Goal: Task Accomplishment & Management: Manage account settings

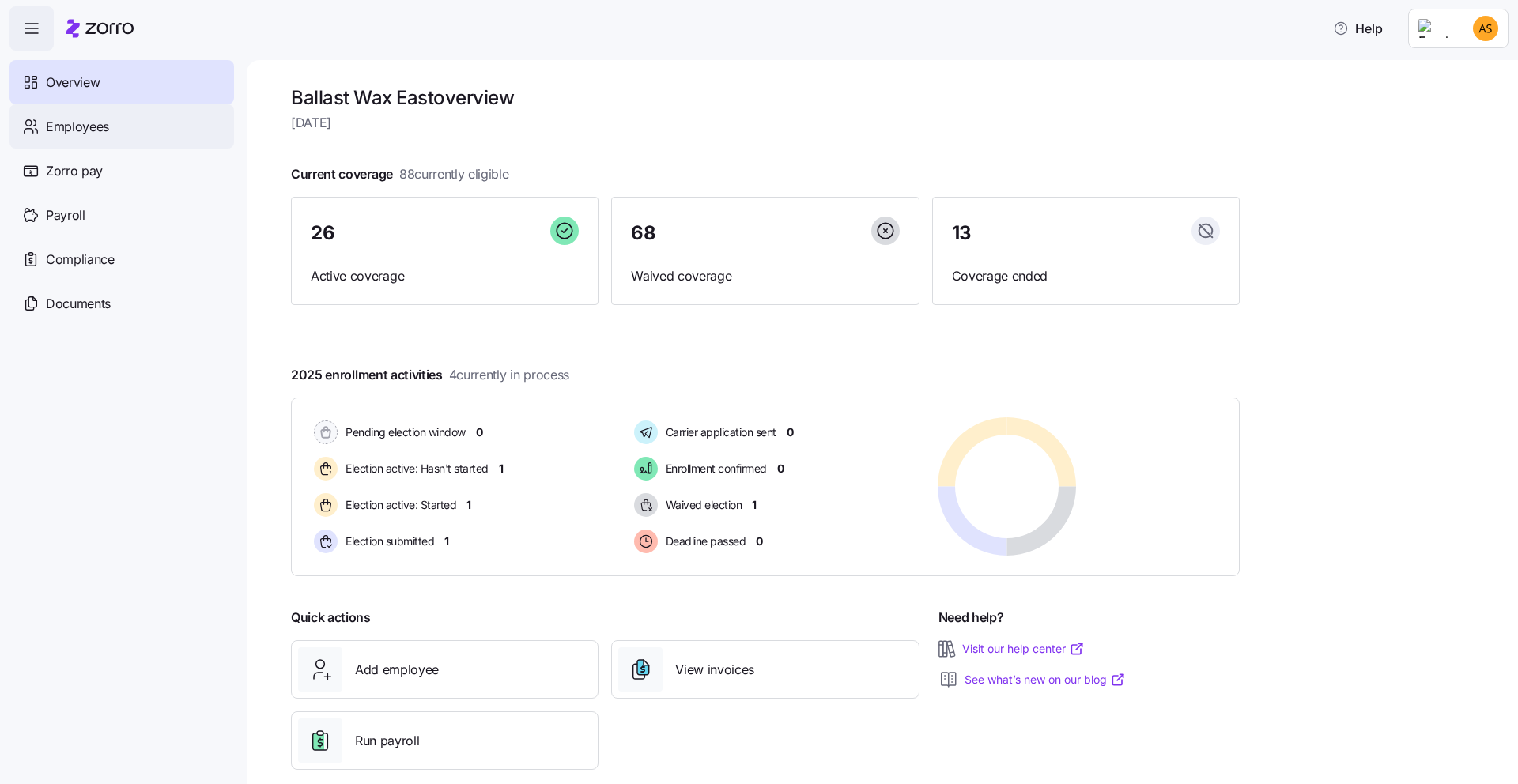
click at [140, 129] on div "Employees" at bounding box center [122, 126] width 224 height 44
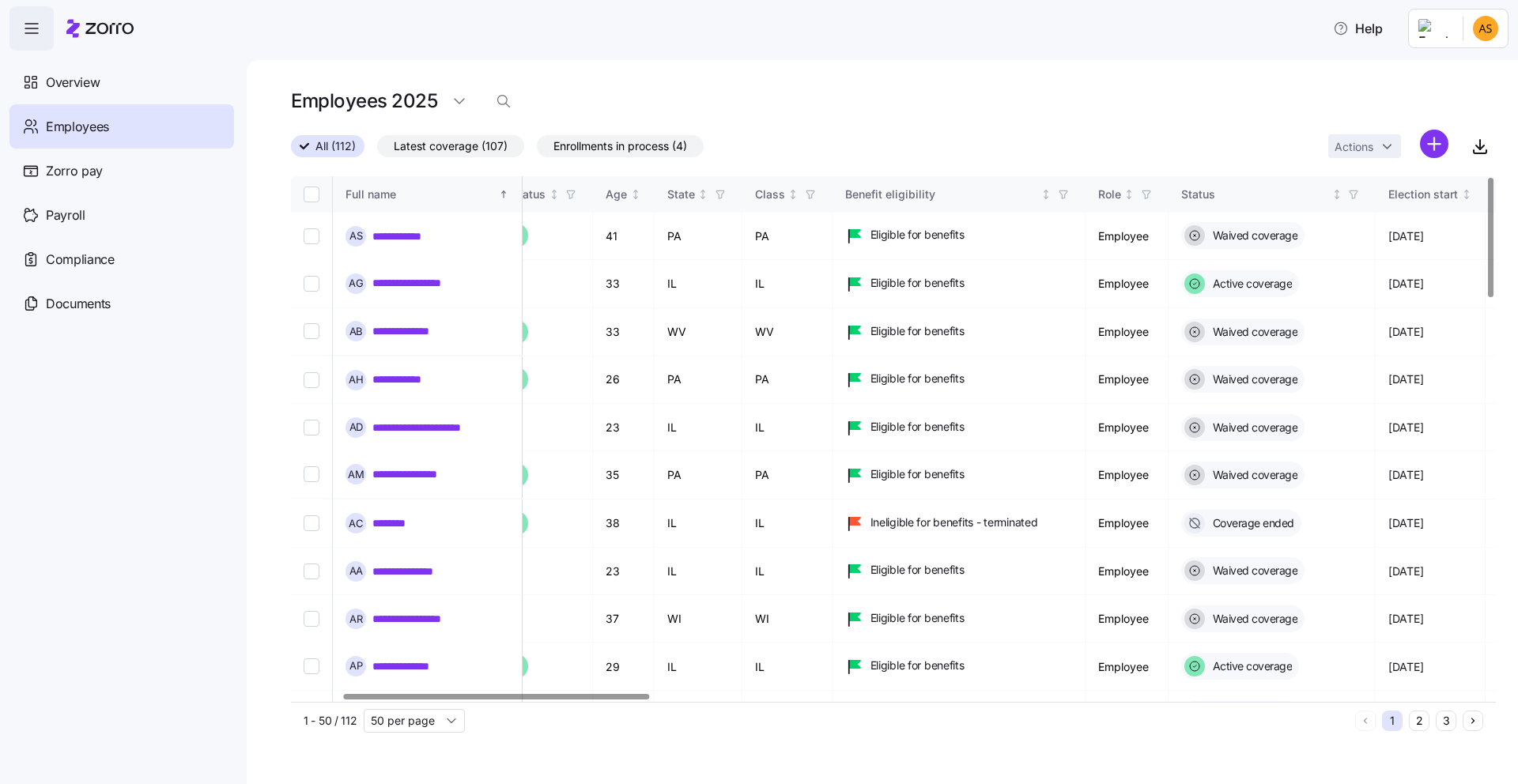
scroll to position [0, 200]
click at [632, 694] on div at bounding box center [497, 697] width 307 height 5
click at [316, 230] on input "Select record 1" at bounding box center [312, 236] width 16 height 16
checkbox input "true"
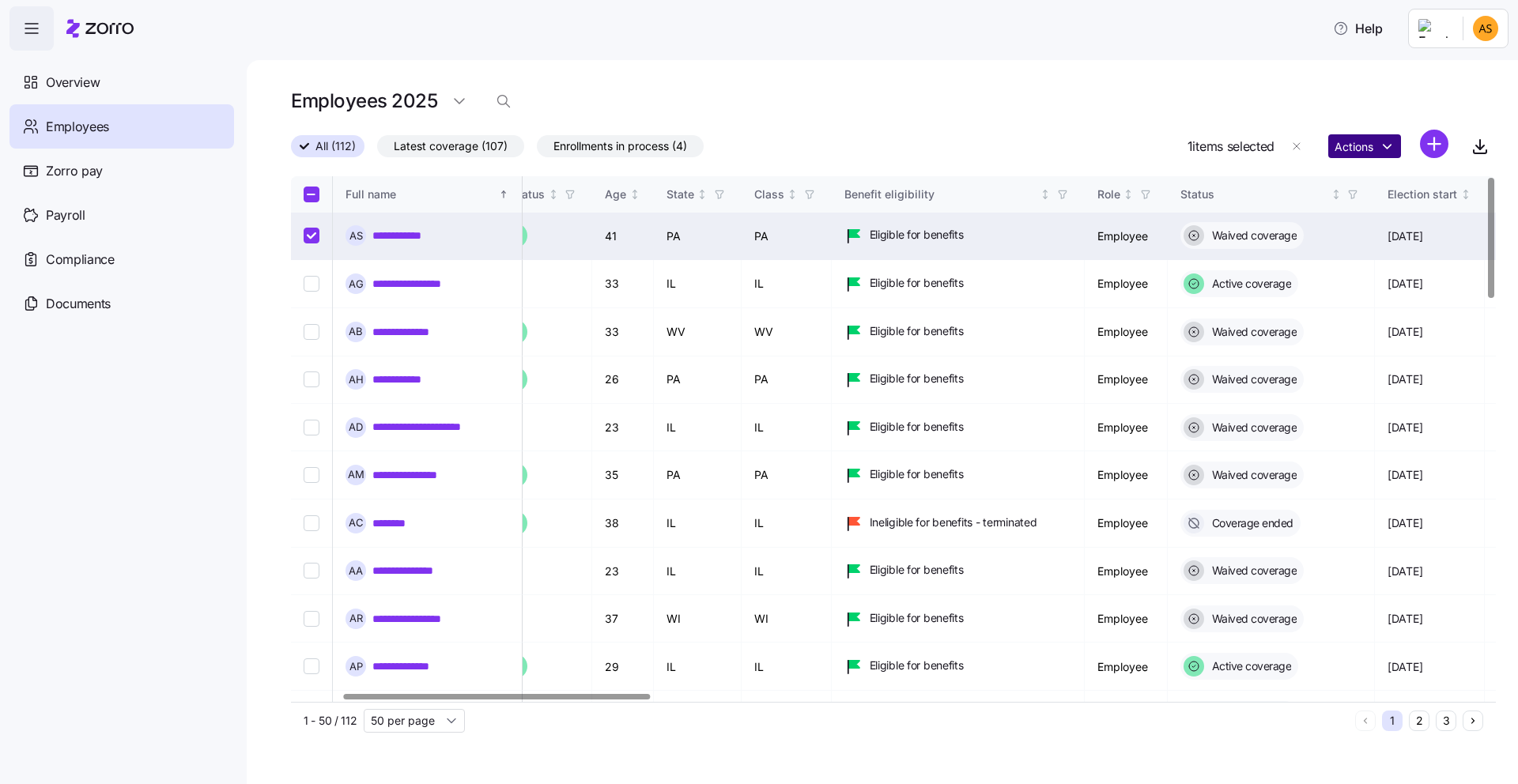
click at [1360, 147] on html "**********" at bounding box center [759, 387] width 1518 height 775
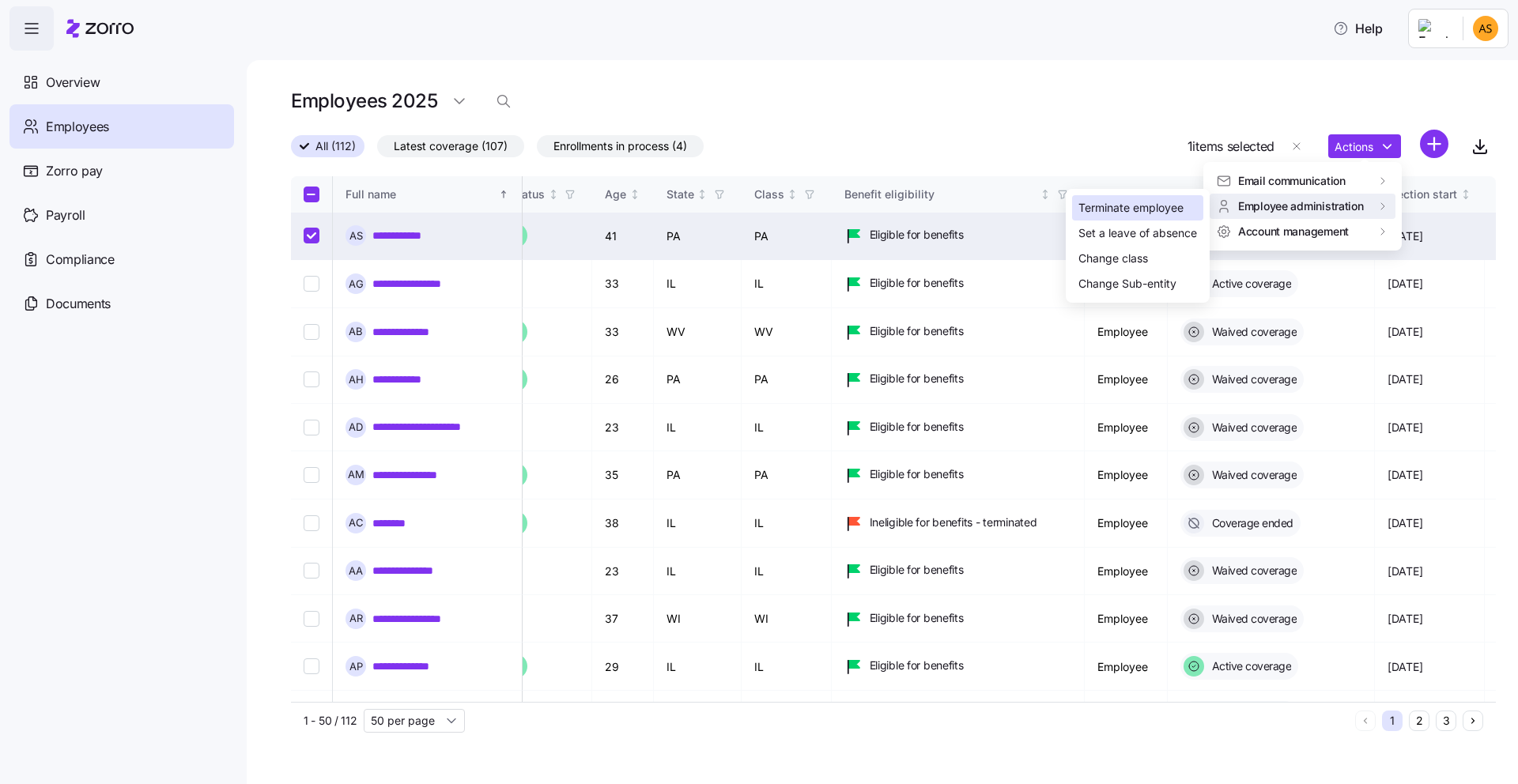
click at [1173, 206] on div "Terminate employee" at bounding box center [1131, 207] width 105 height 17
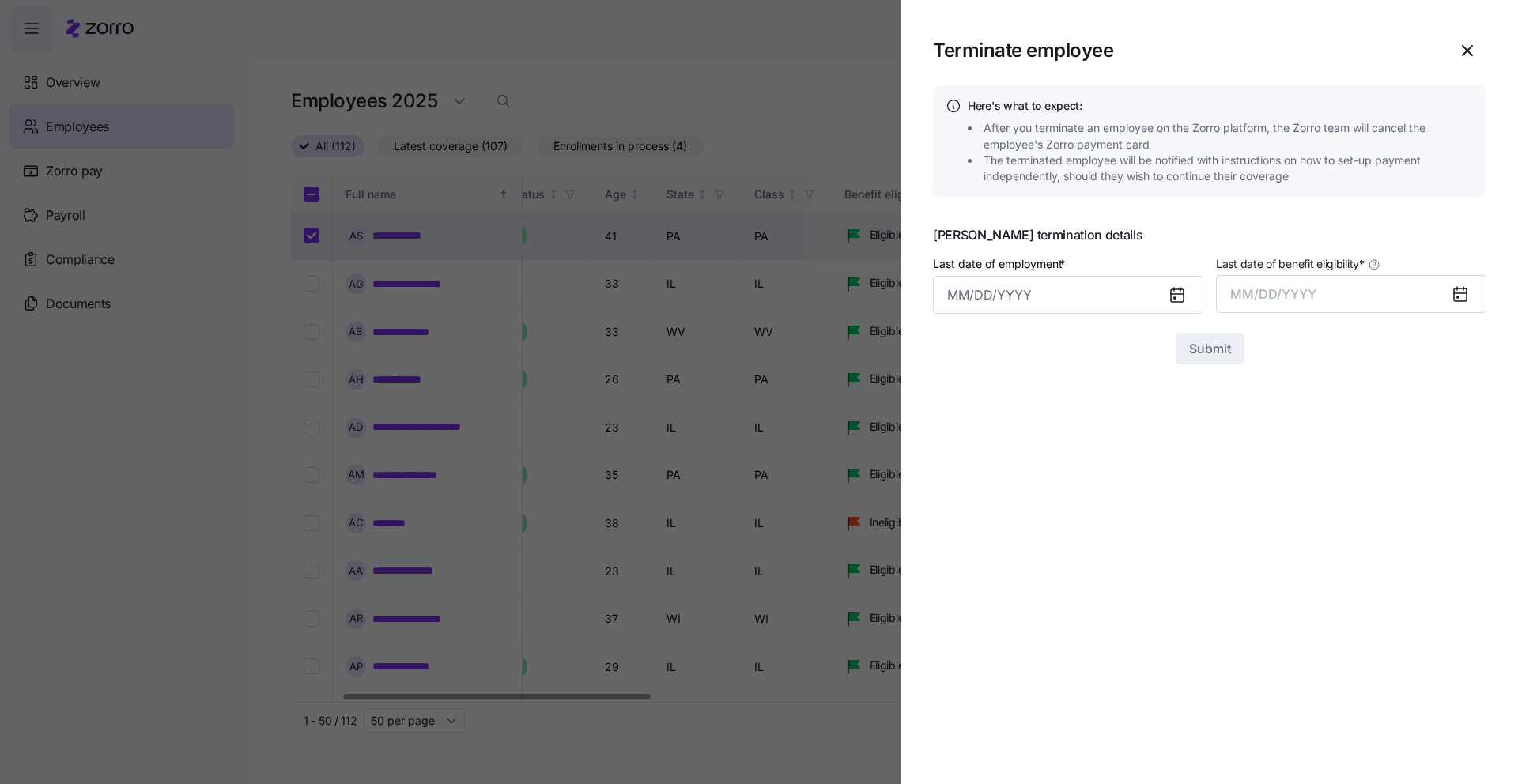
click at [1171, 293] on icon at bounding box center [1178, 295] width 13 height 13
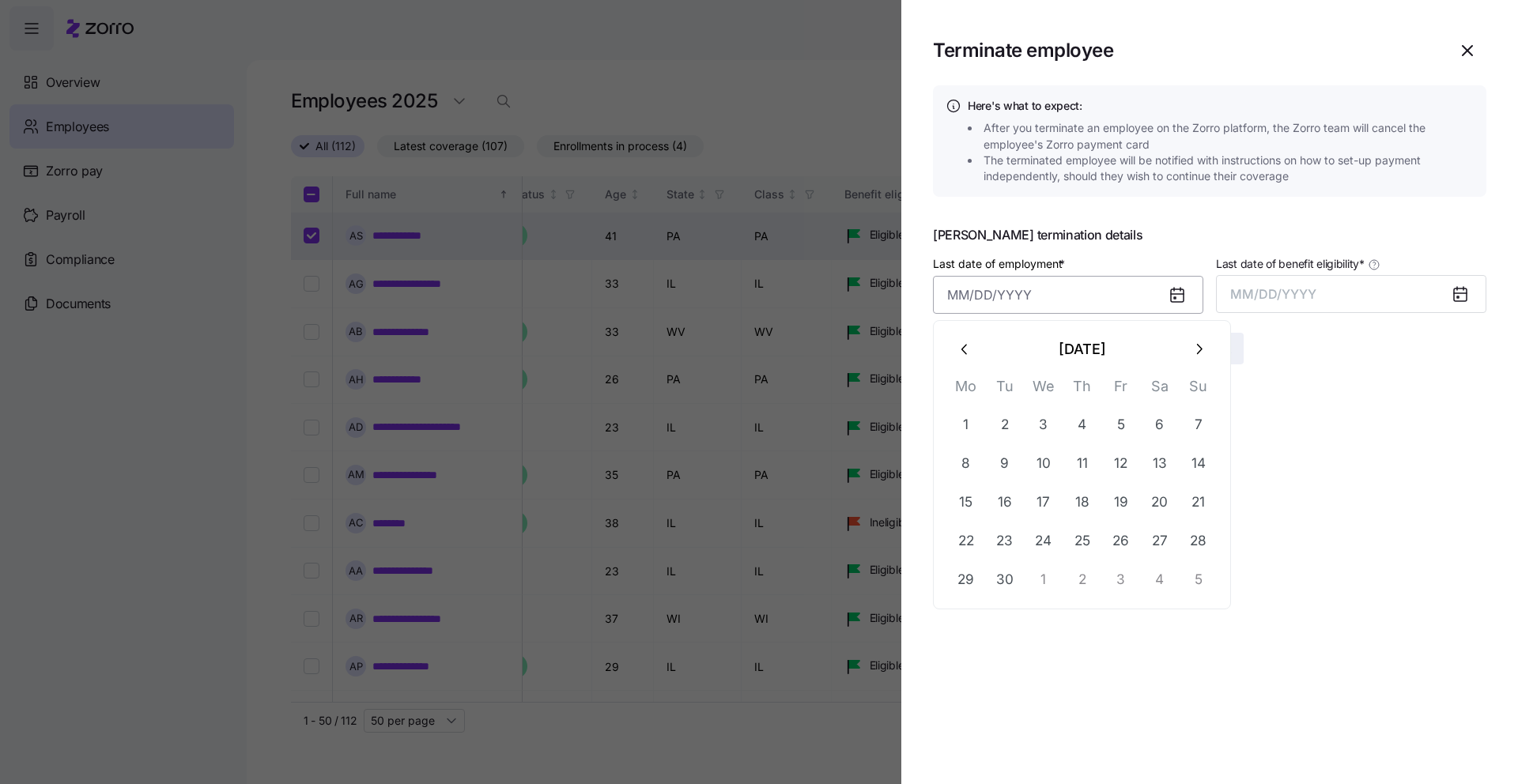
click at [1041, 298] on input "Last date of employment *" at bounding box center [1068, 295] width 270 height 38
click at [1127, 417] on button "5" at bounding box center [1121, 425] width 38 height 38
type input "[DATE]"
click at [1456, 299] on icon at bounding box center [1460, 295] width 13 height 13
click at [1397, 297] on button "MM/DD/YYYY" at bounding box center [1351, 294] width 270 height 38
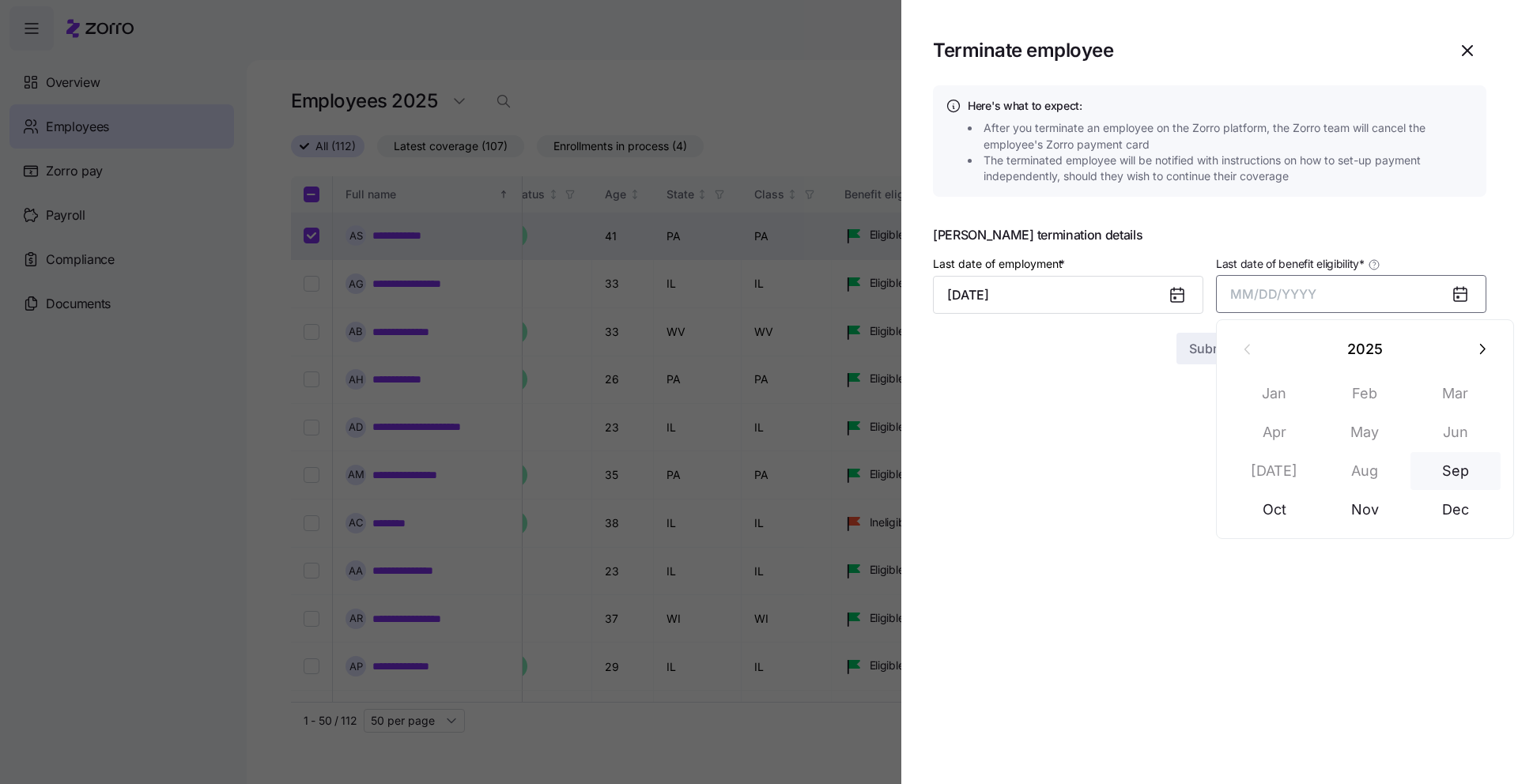
click at [1449, 480] on button "Sep" at bounding box center [1456, 471] width 90 height 38
click at [1219, 349] on span "Submit" at bounding box center [1210, 348] width 42 height 19
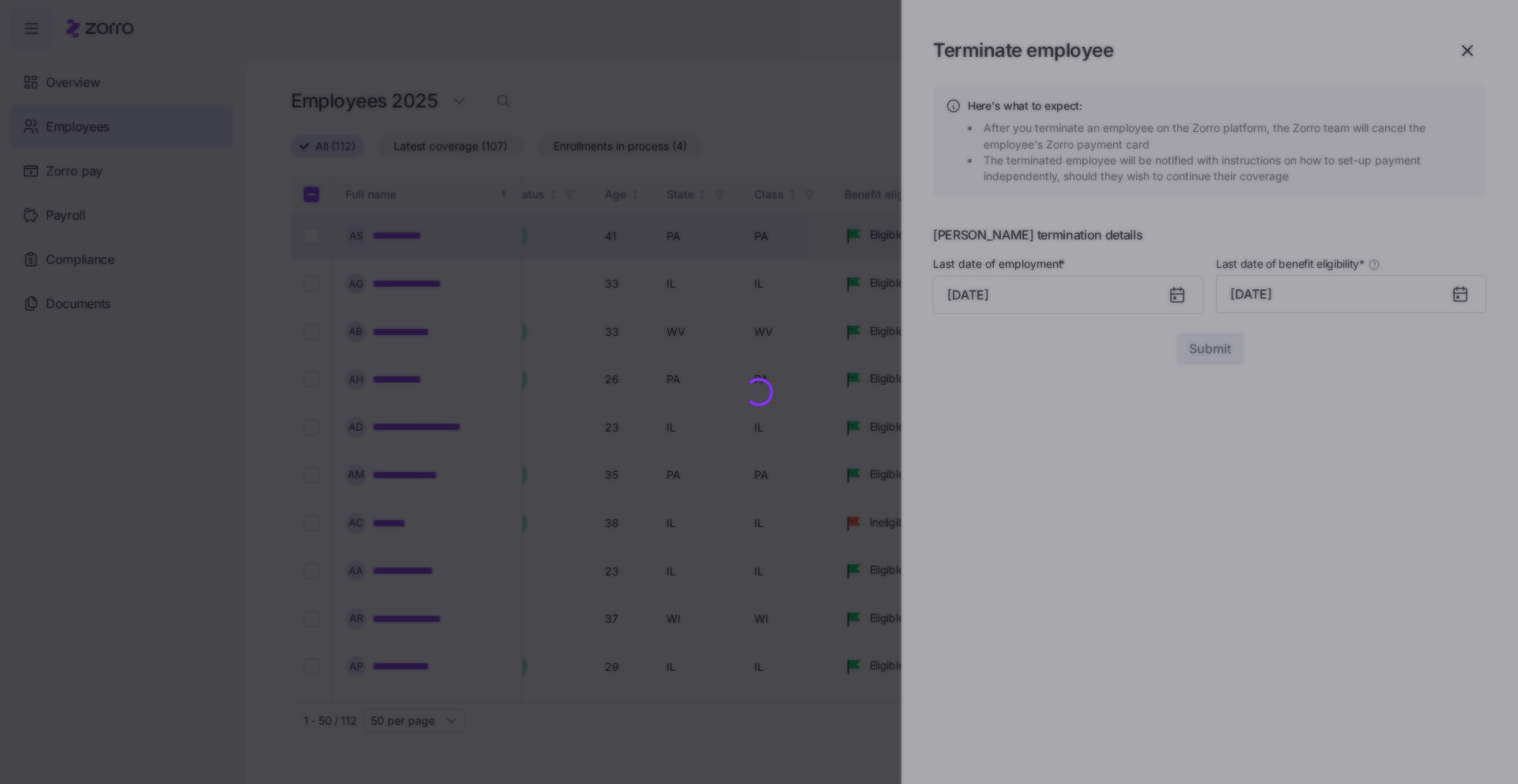
checkbox input "false"
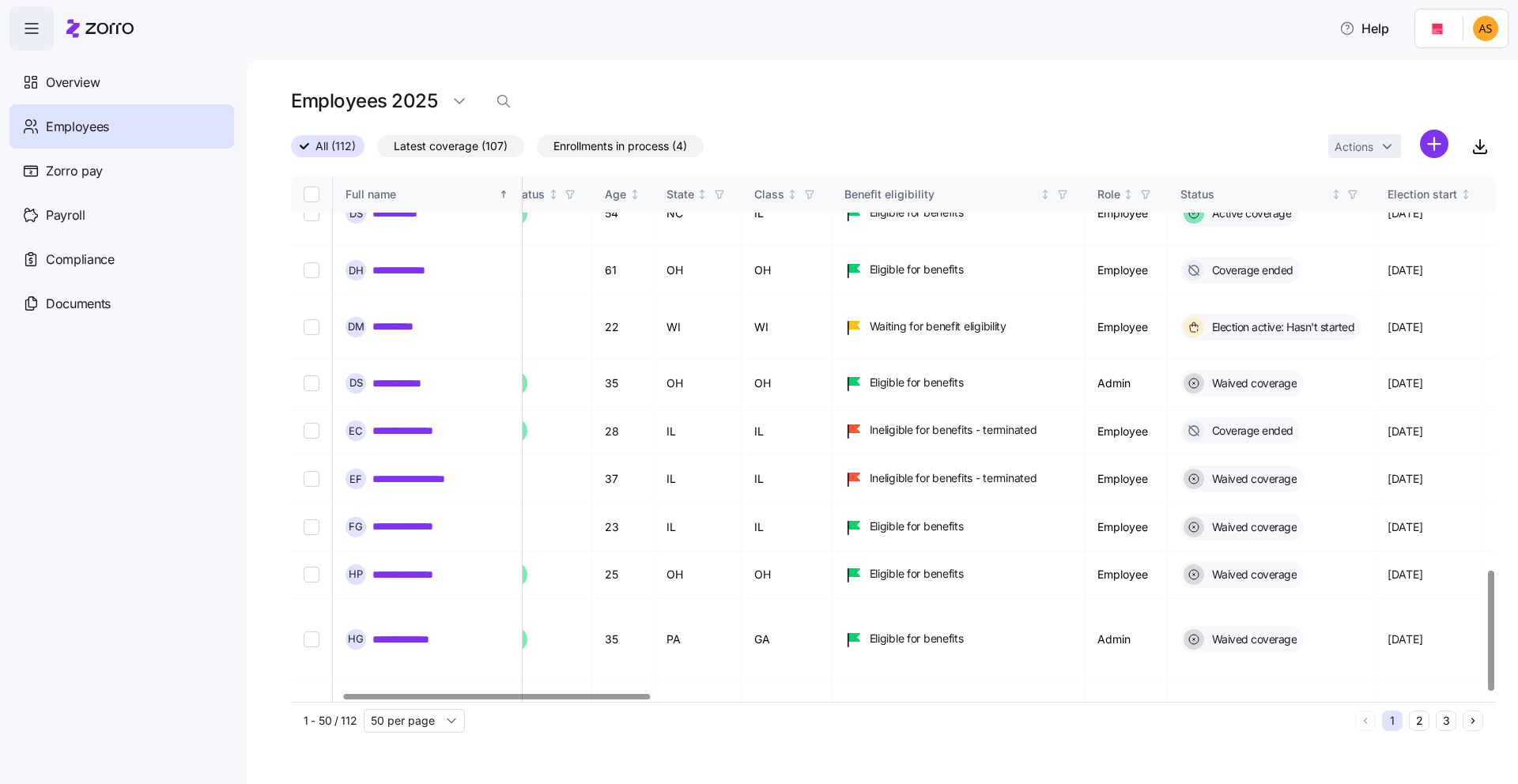
scroll to position [1723, 200]
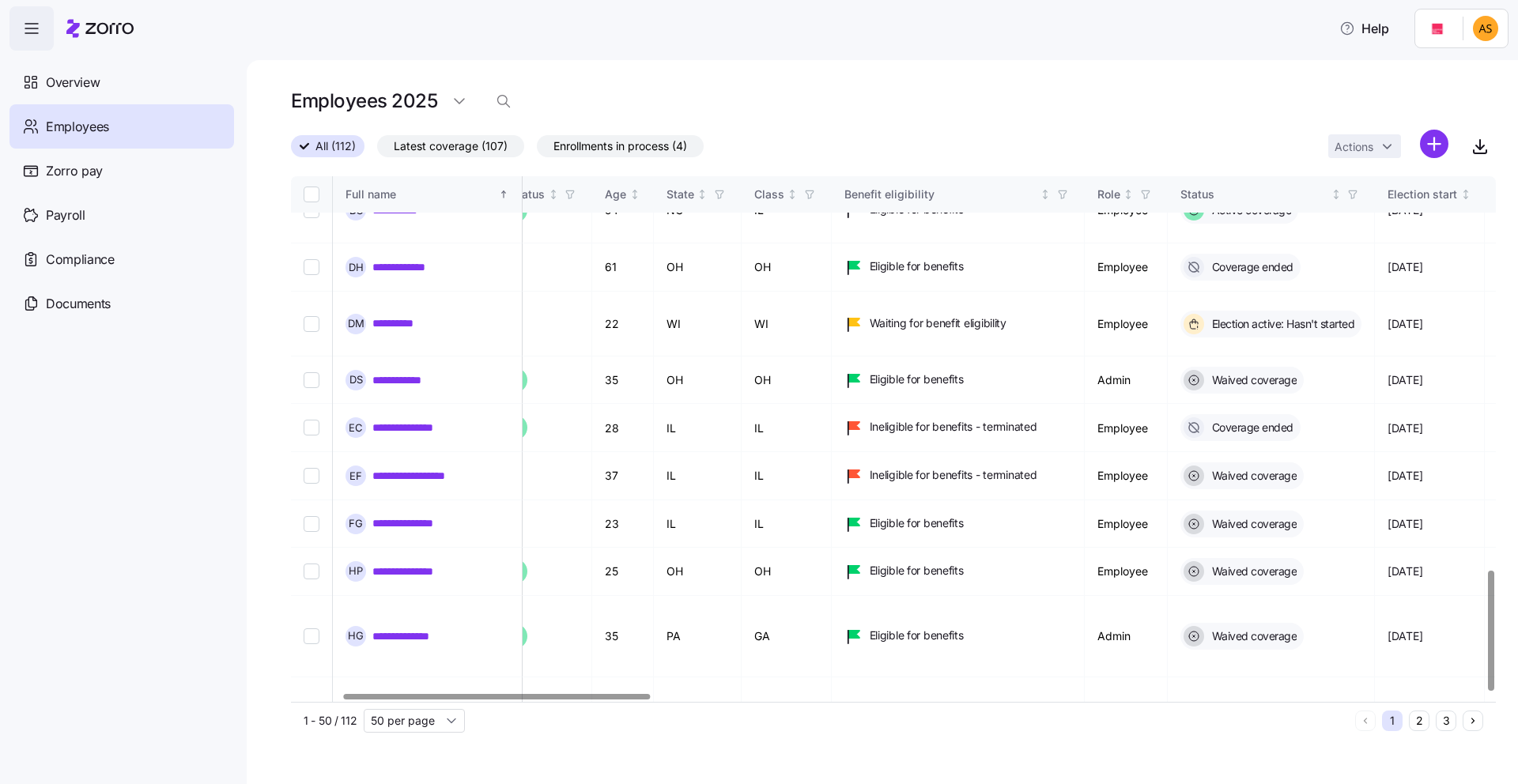
click at [1468, 723] on icon "Next page" at bounding box center [1473, 721] width 11 height 11
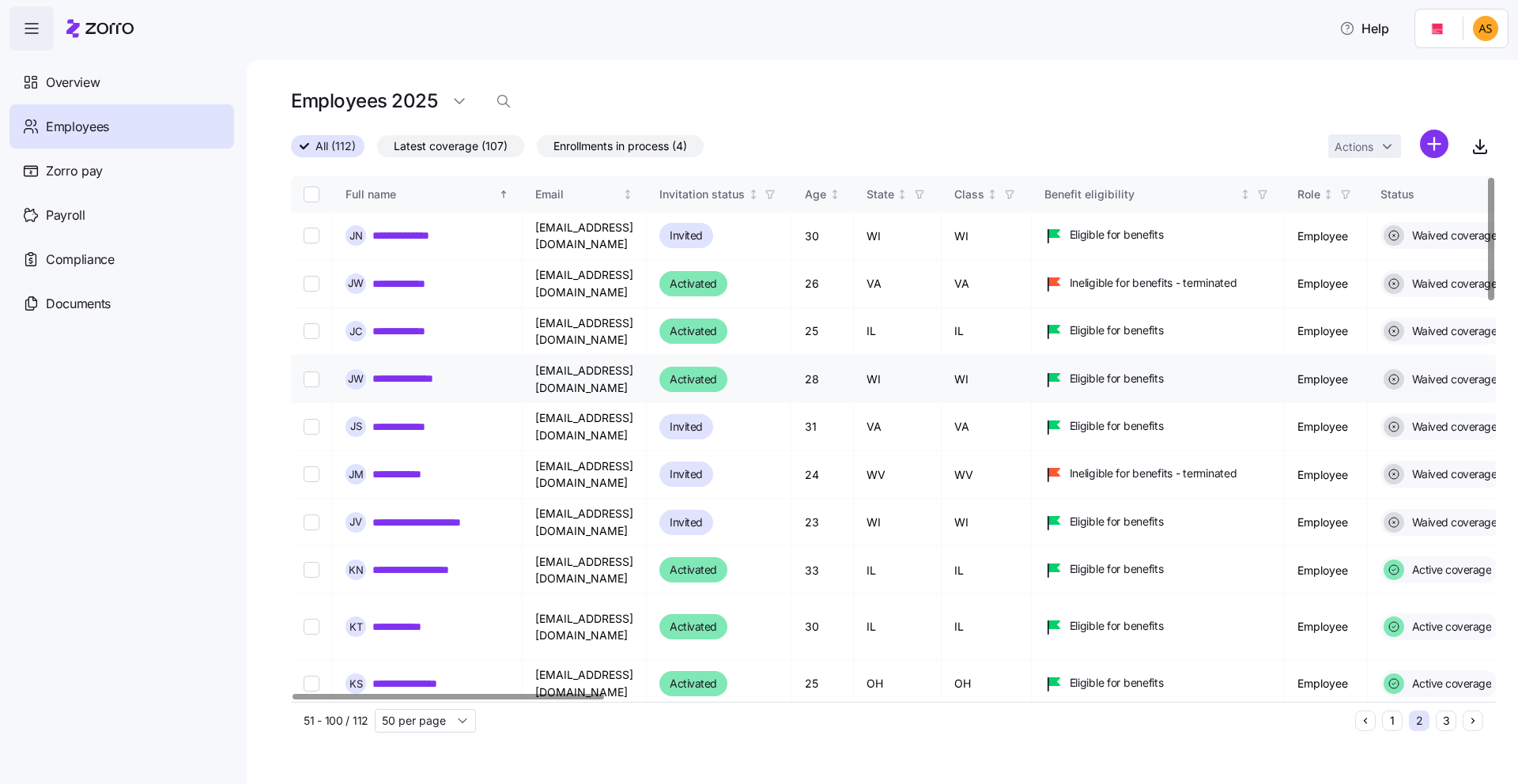
click at [305, 372] on input "Select record 4" at bounding box center [312, 380] width 16 height 16
checkbox input "true"
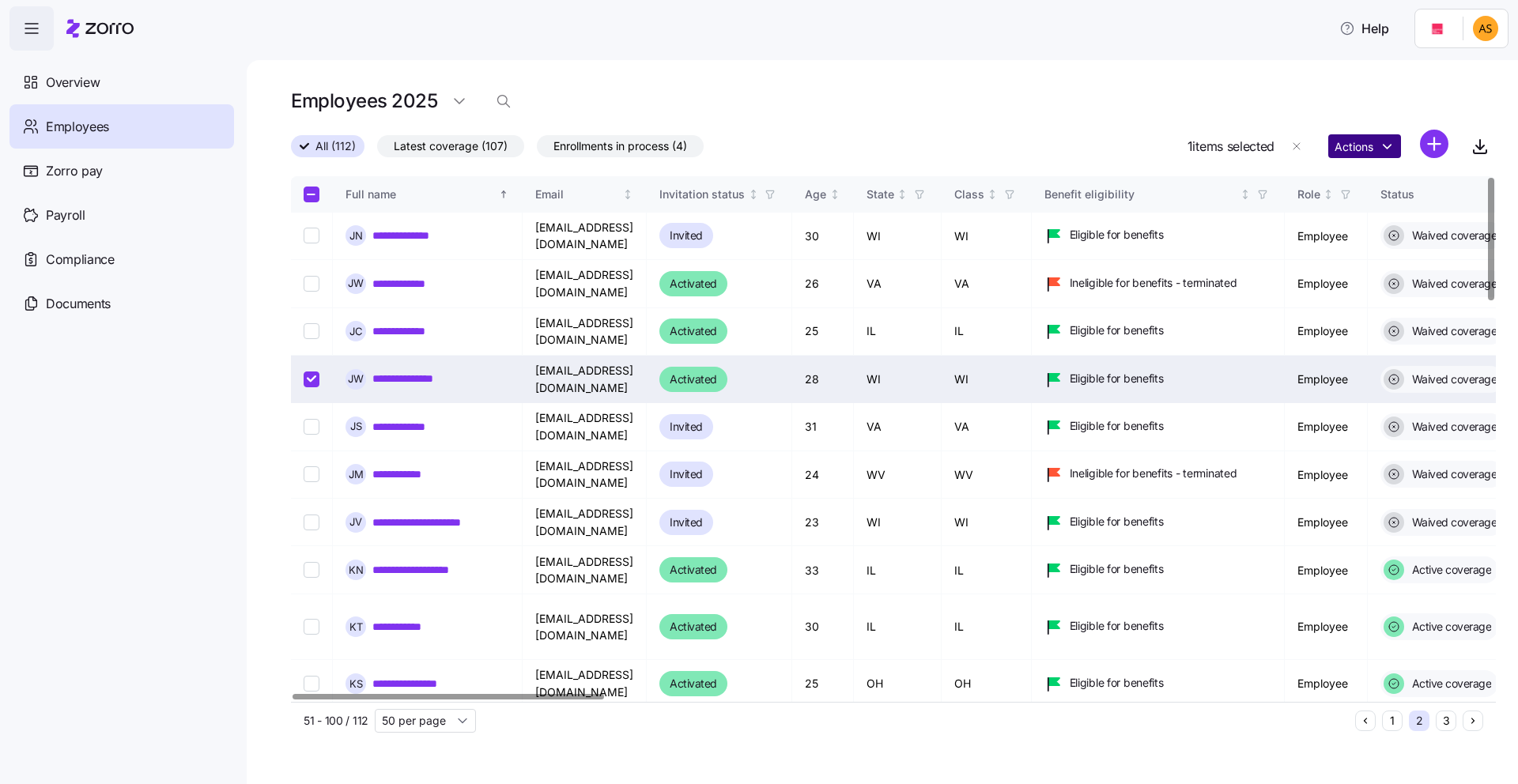
click at [1378, 147] on html "**********" at bounding box center [759, 387] width 1518 height 775
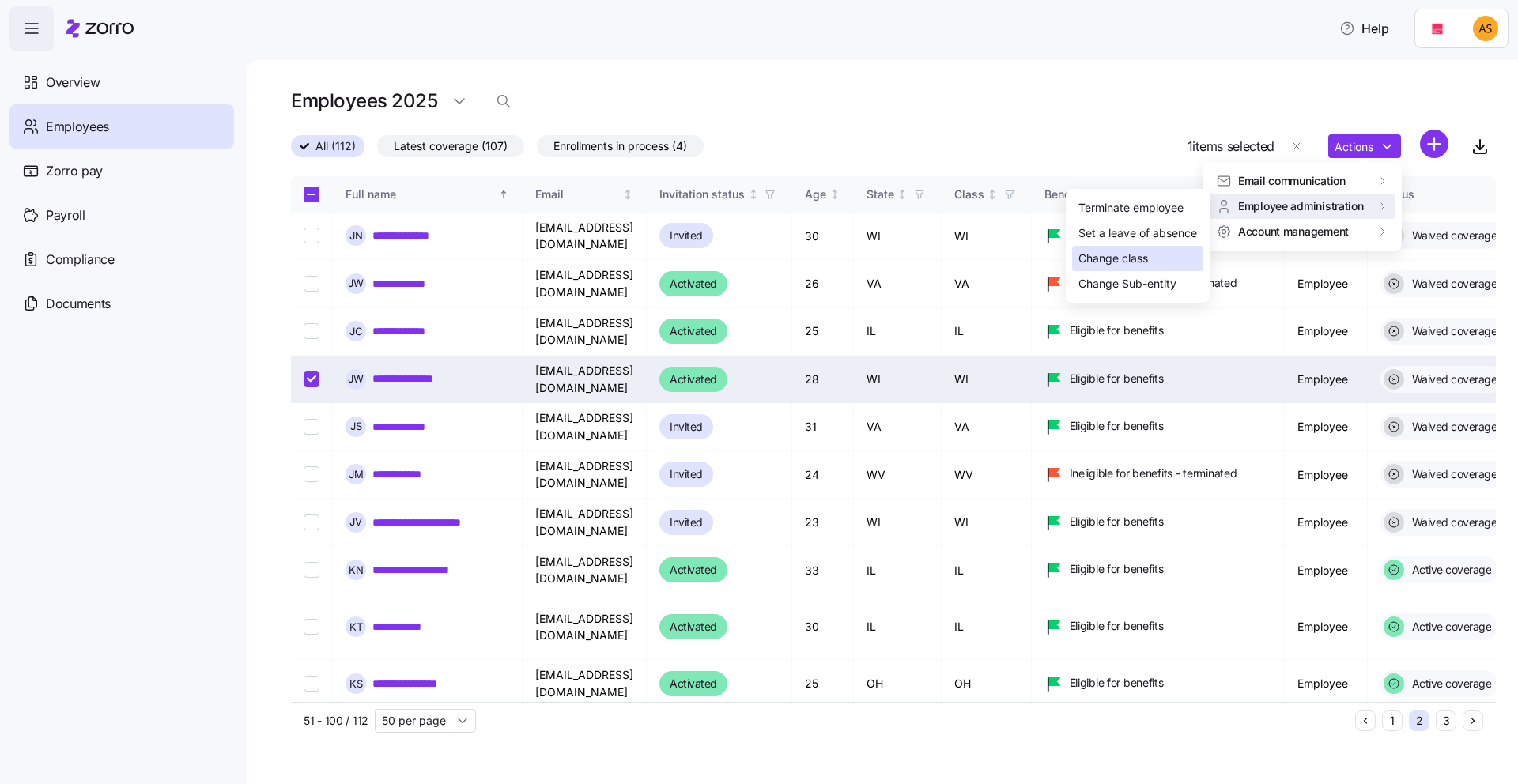
click at [1145, 263] on div "Change class" at bounding box center [1113, 258] width 69 height 17
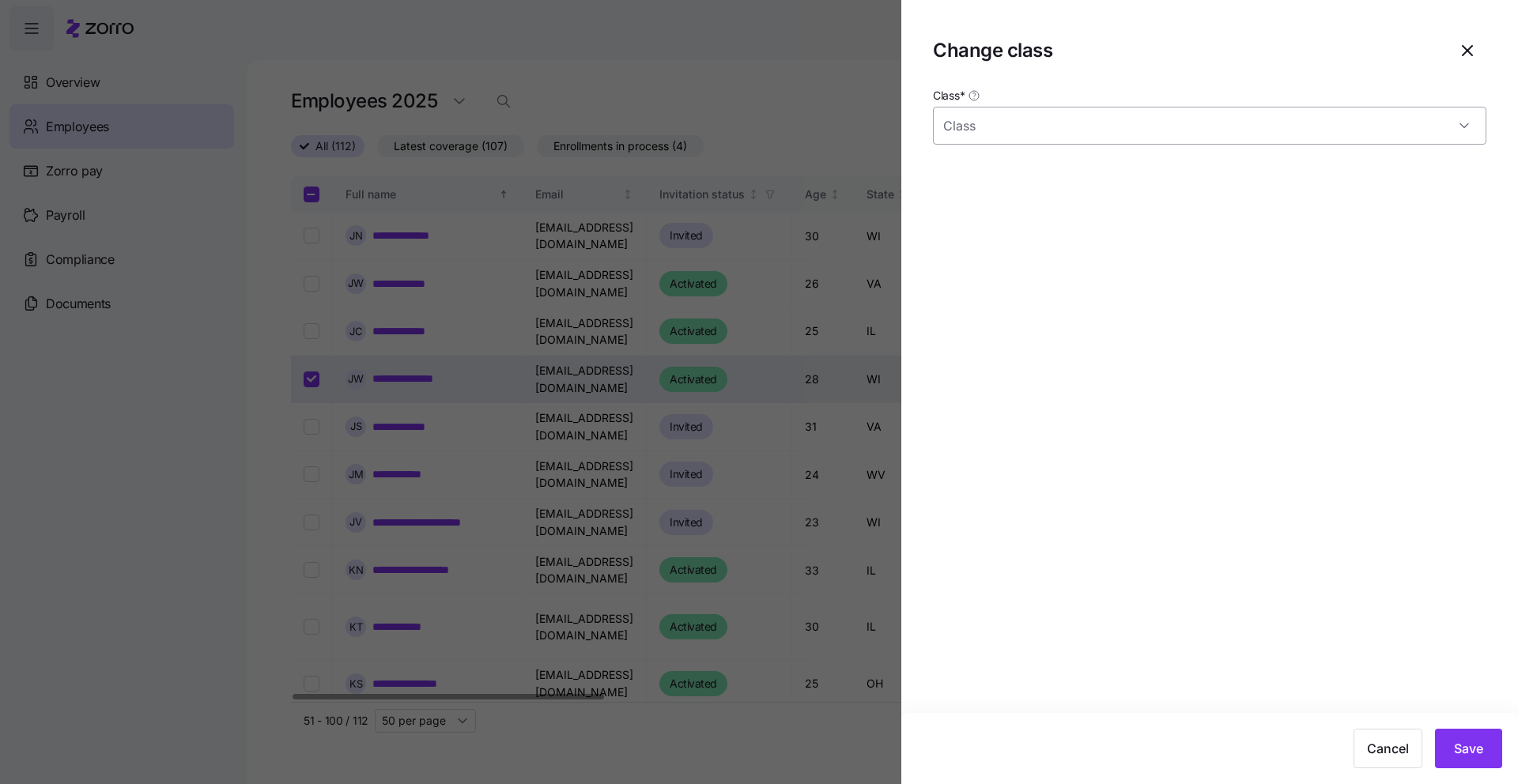
type input "WI"
click at [1077, 128] on input "WI" at bounding box center [1209, 126] width 554 height 38
click at [1468, 50] on icon "button" at bounding box center [1468, 50] width 10 height 10
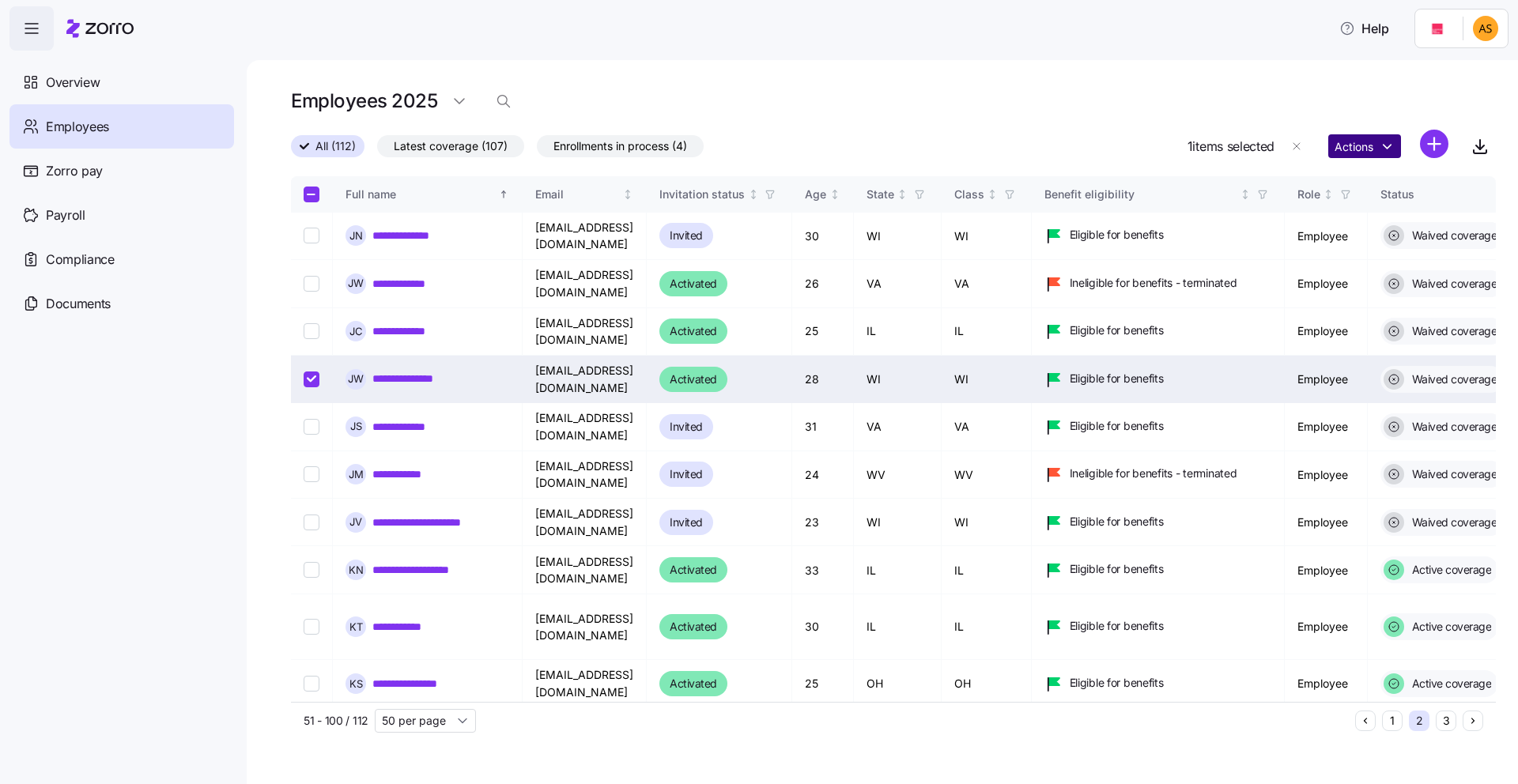
click at [1382, 144] on html "**********" at bounding box center [759, 387] width 1518 height 775
click at [989, 95] on html "**********" at bounding box center [759, 387] width 1518 height 775
drag, startPoint x: 404, startPoint y: 357, endPoint x: 485, endPoint y: 342, distance: 82.4
click at [404, 371] on link "**********" at bounding box center [417, 379] width 88 height 16
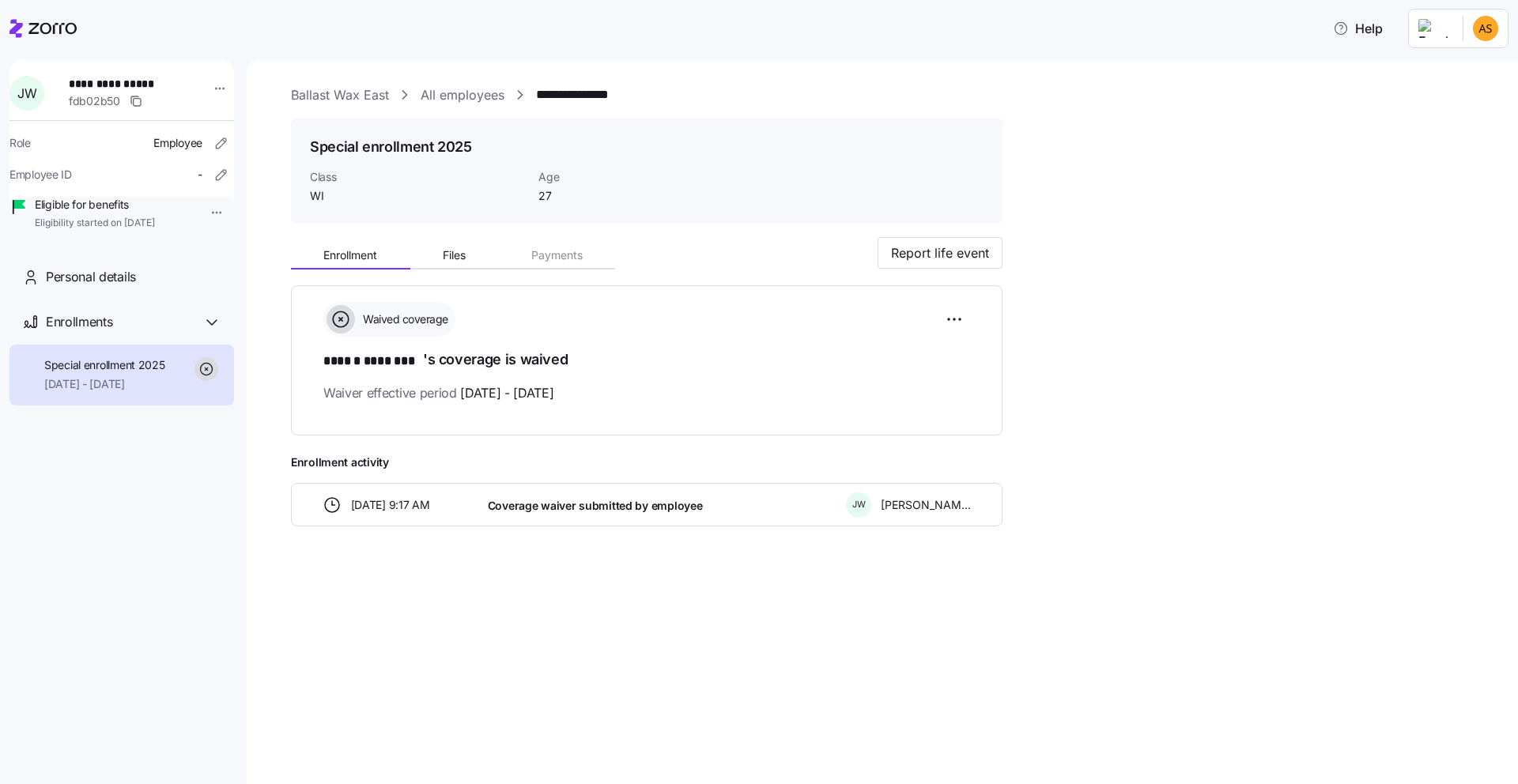
click at [198, 212] on html "**********" at bounding box center [759, 387] width 1518 height 775
click at [474, 257] on html "**********" at bounding box center [759, 387] width 1518 height 775
click at [471, 259] on button "Files" at bounding box center [455, 256] width 88 height 23
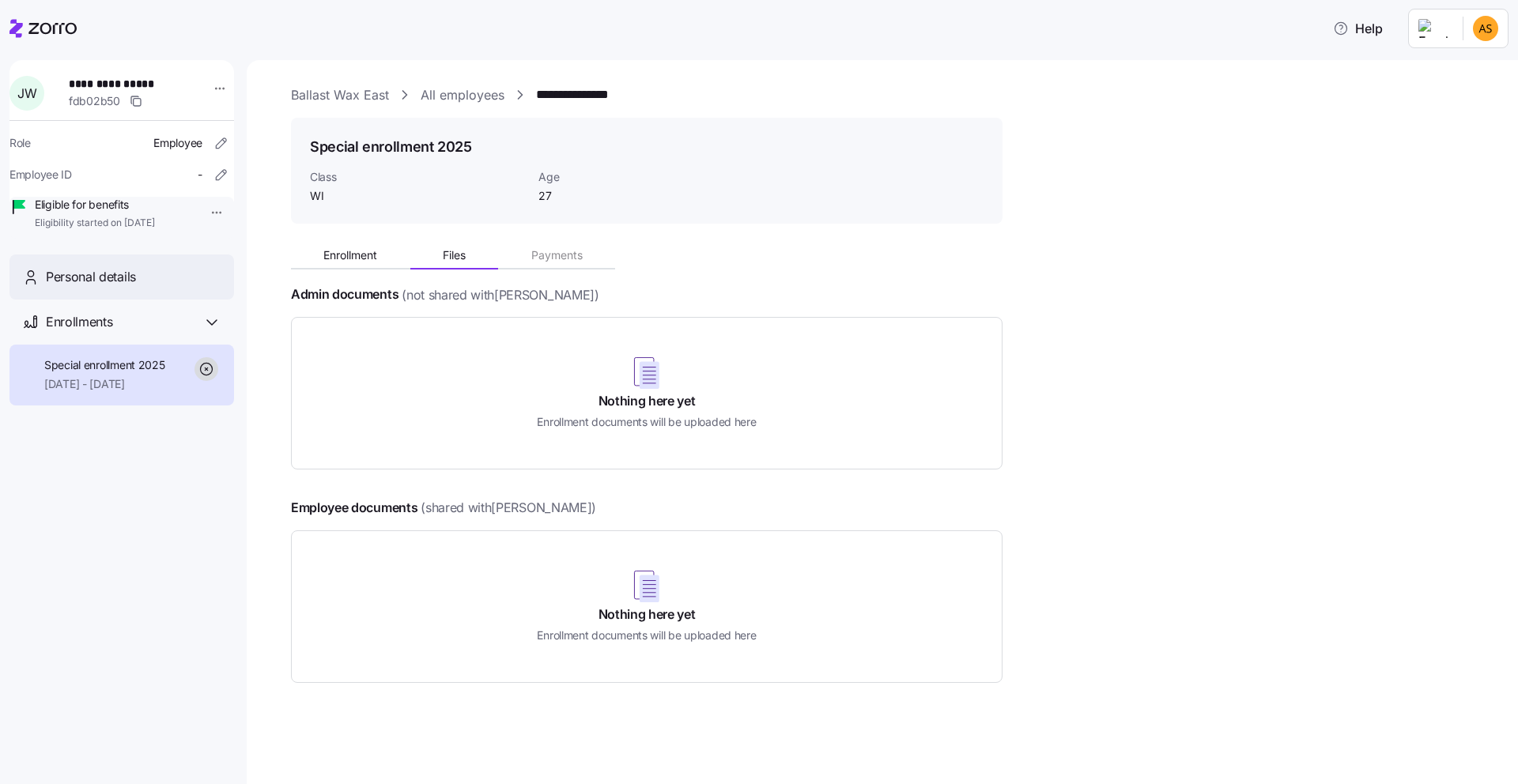
click at [194, 300] on div "Personal details" at bounding box center [122, 277] width 224 height 45
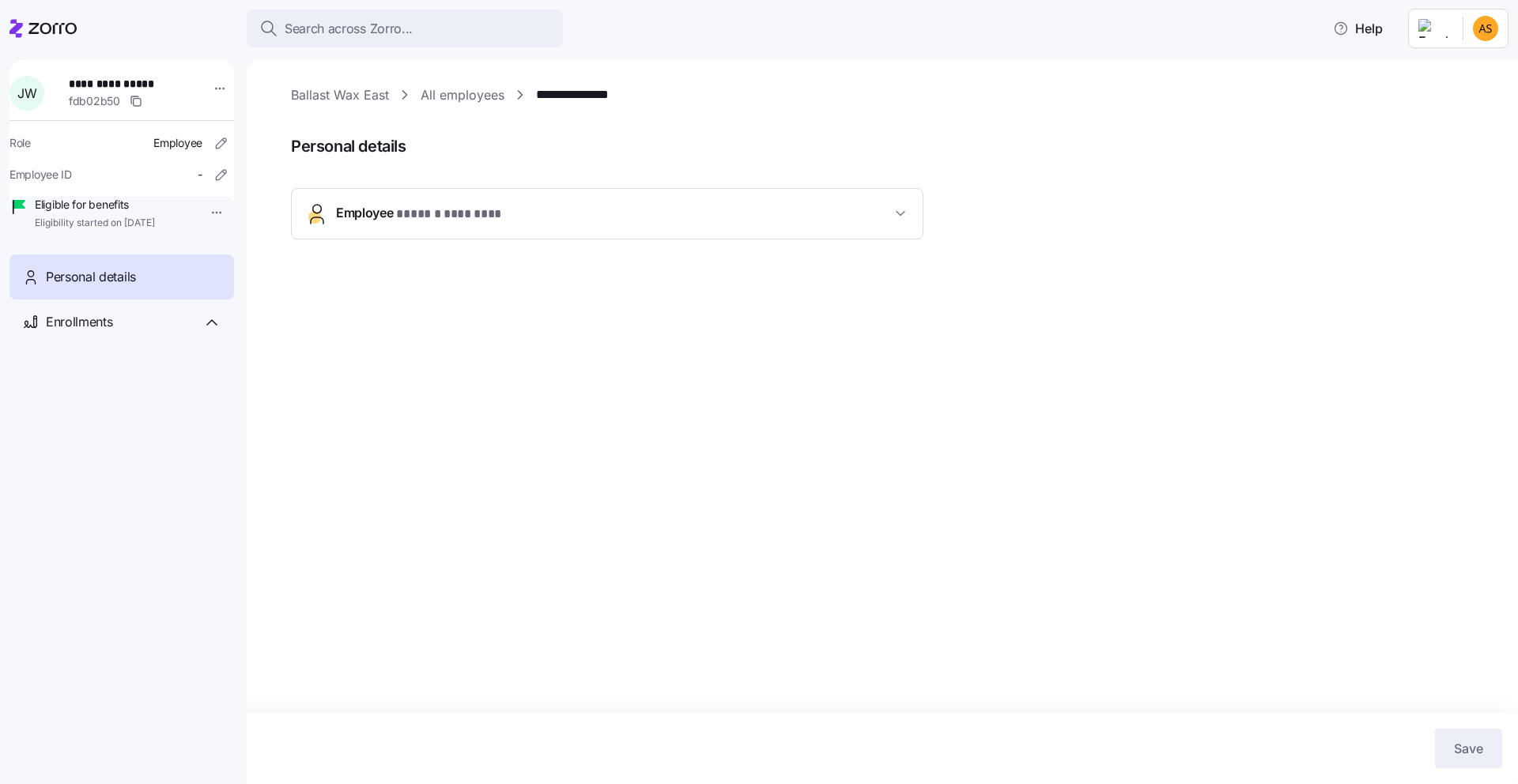
click at [452, 240] on div "**********" at bounding box center [607, 245] width 633 height 114
click at [453, 217] on span "* ****** ******** *" at bounding box center [448, 215] width 105 height 20
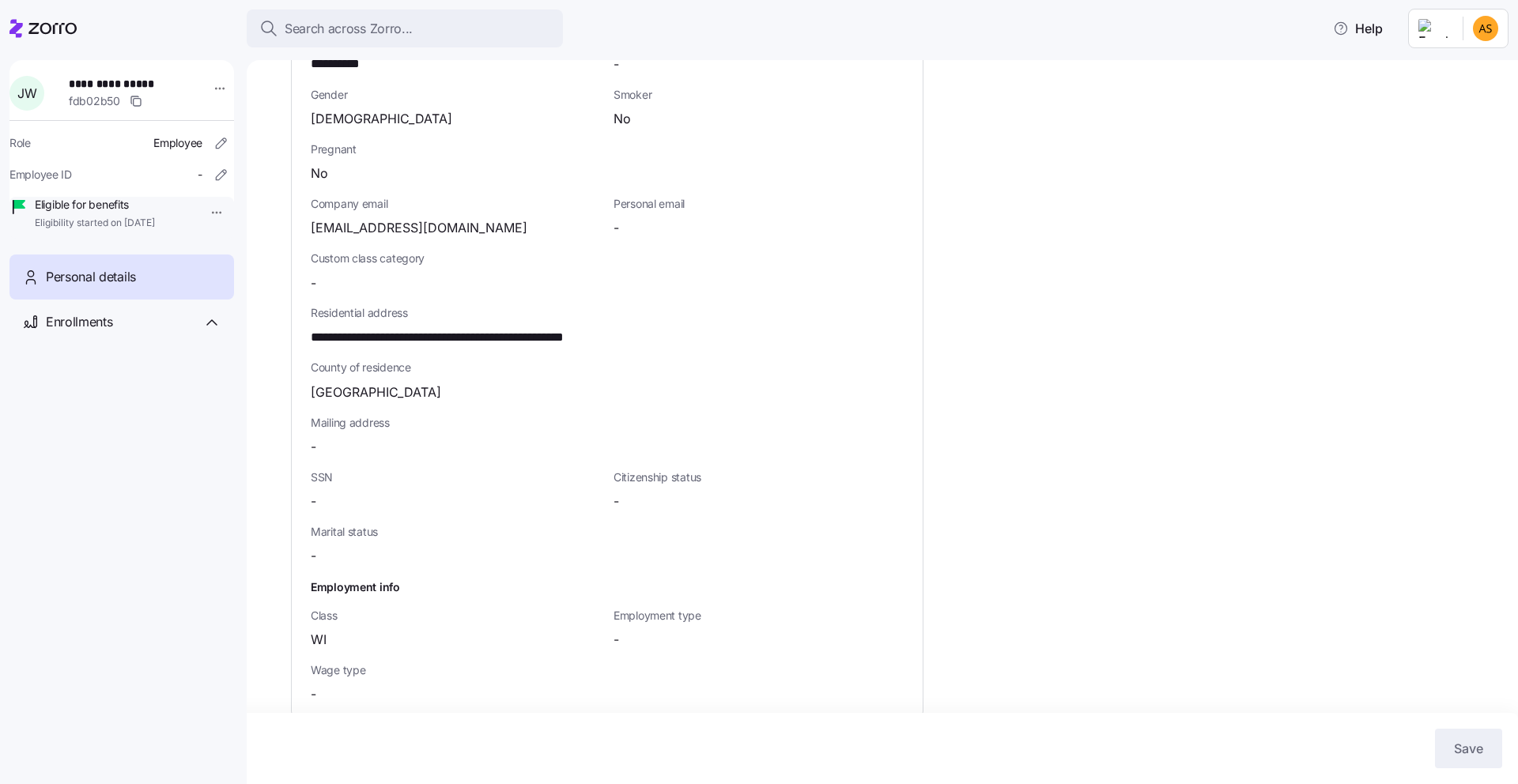
scroll to position [320, 0]
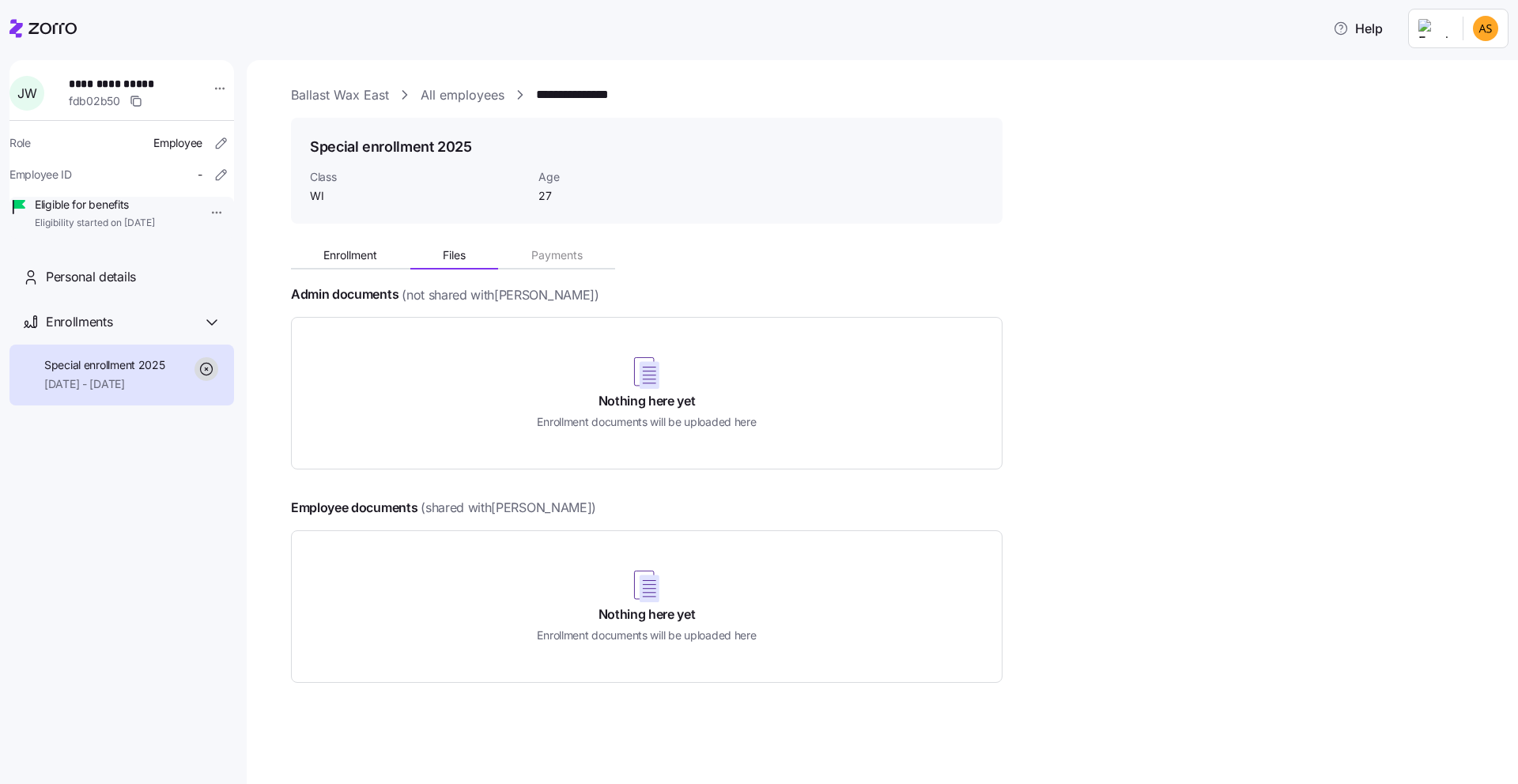
click at [27, 32] on icon at bounding box center [43, 28] width 68 height 19
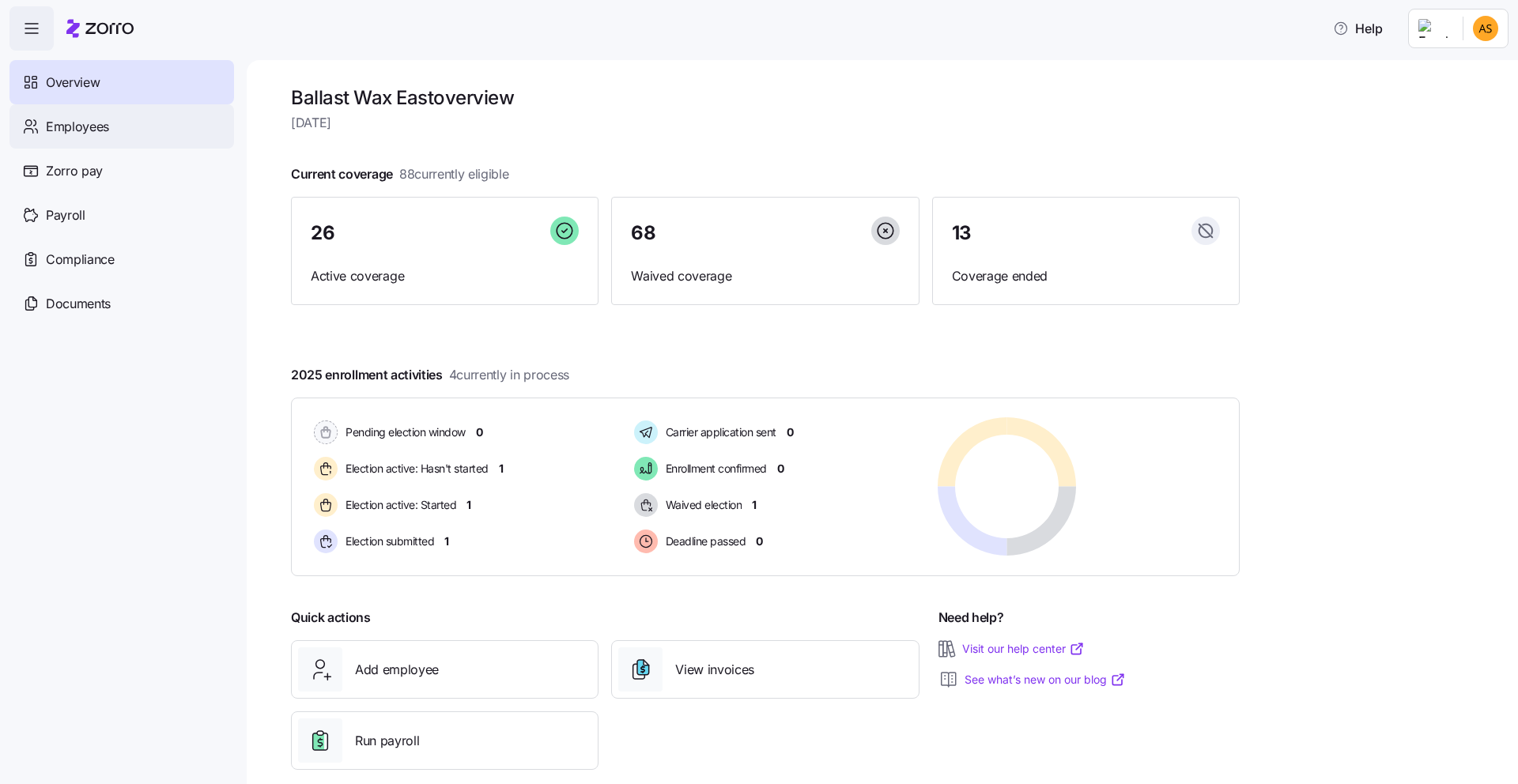
click at [107, 140] on div "Employees" at bounding box center [122, 126] width 224 height 44
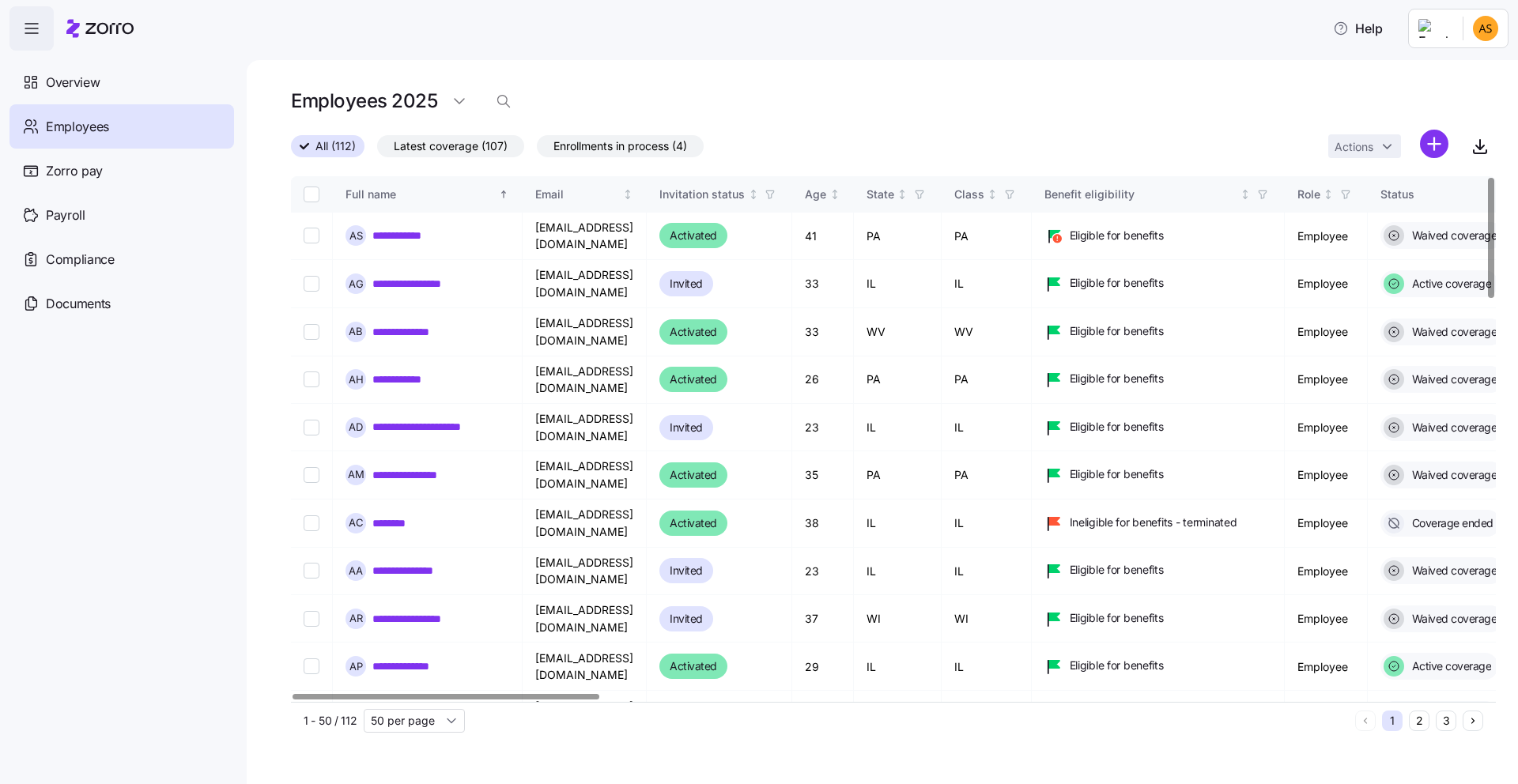
click at [1444, 713] on button "3" at bounding box center [1446, 721] width 21 height 21
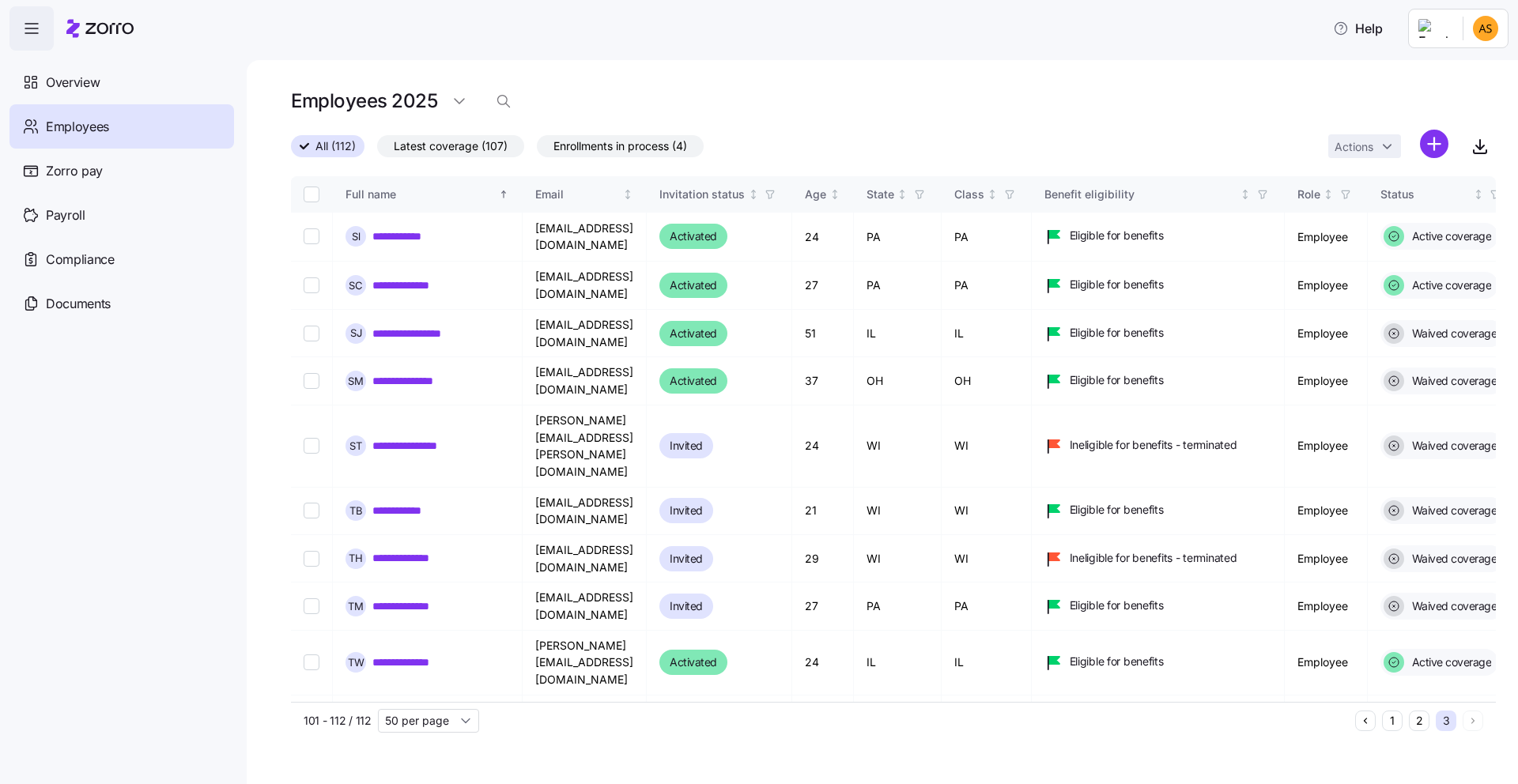
click at [1429, 720] on button "2" at bounding box center [1419, 721] width 21 height 21
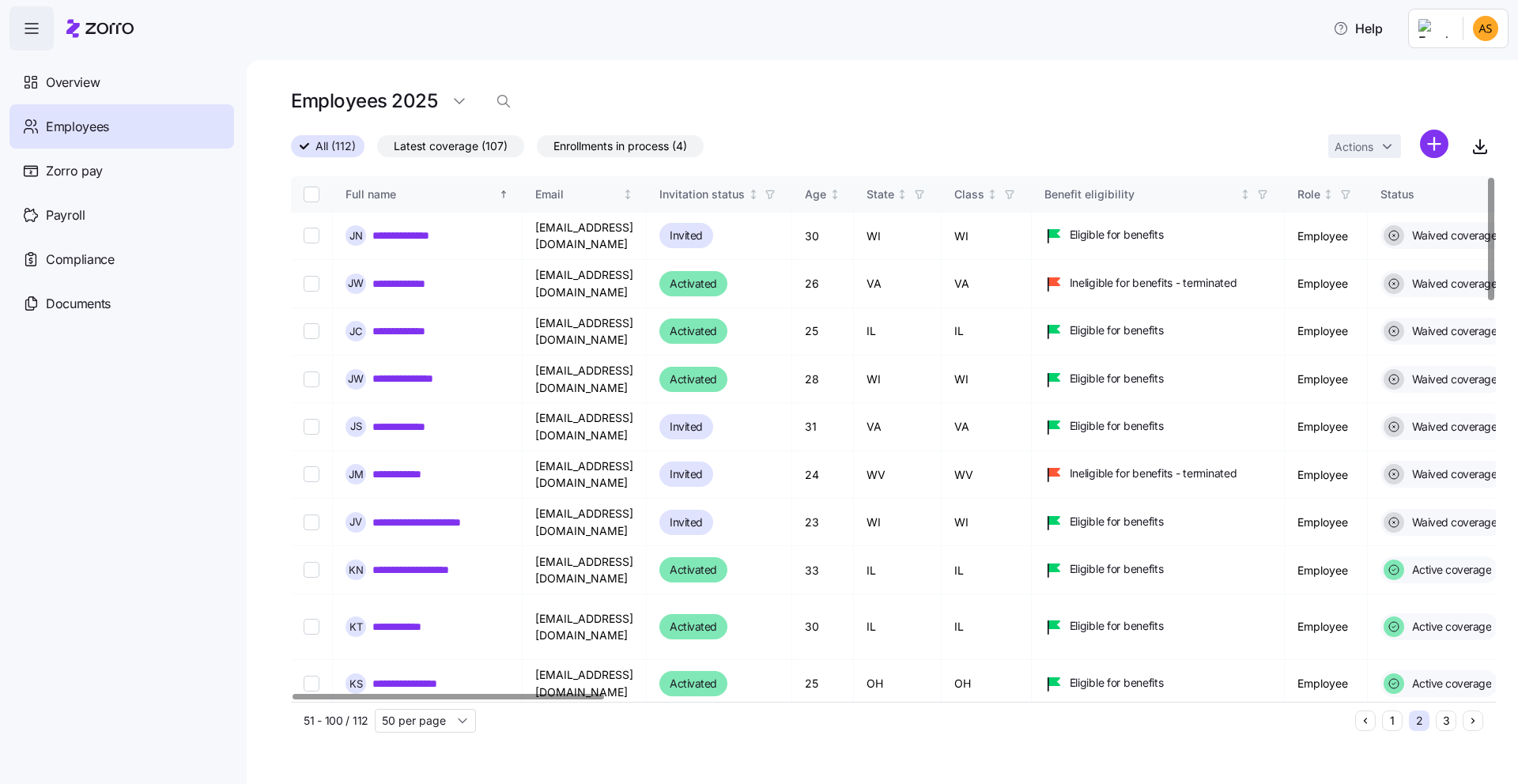
click at [1451, 718] on button "3" at bounding box center [1446, 721] width 21 height 21
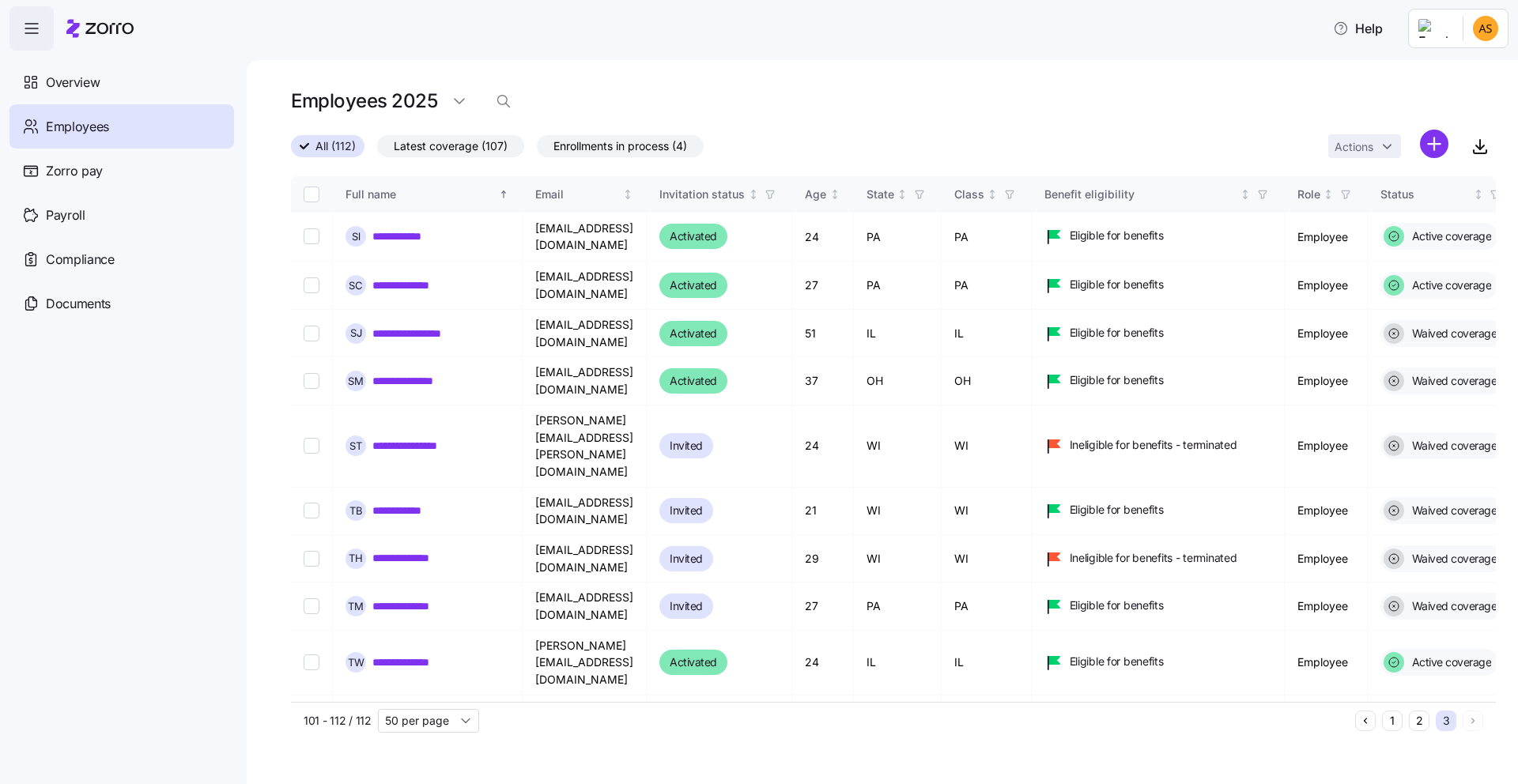
click at [1416, 726] on button "2" at bounding box center [1419, 721] width 21 height 21
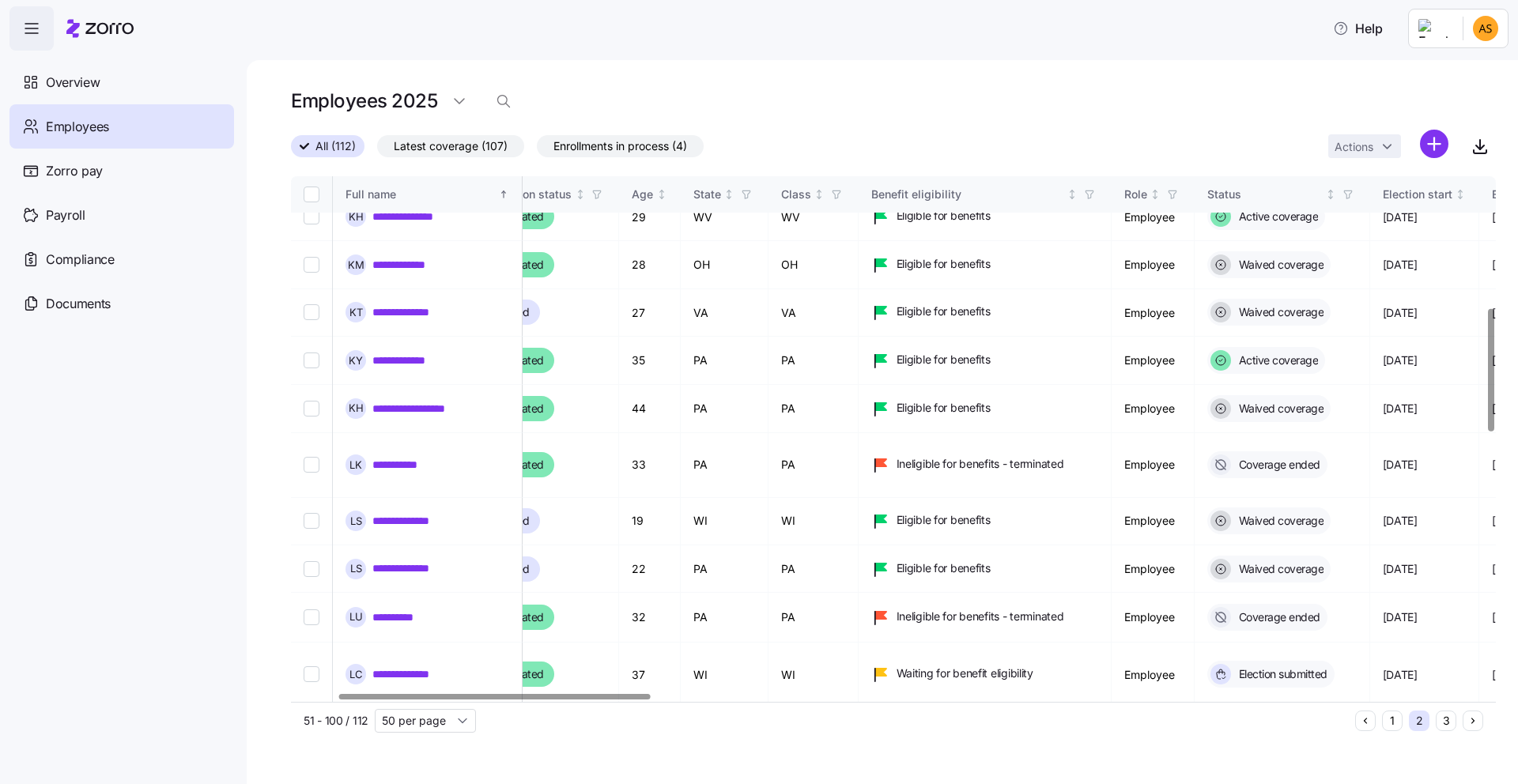
scroll to position [563, 179]
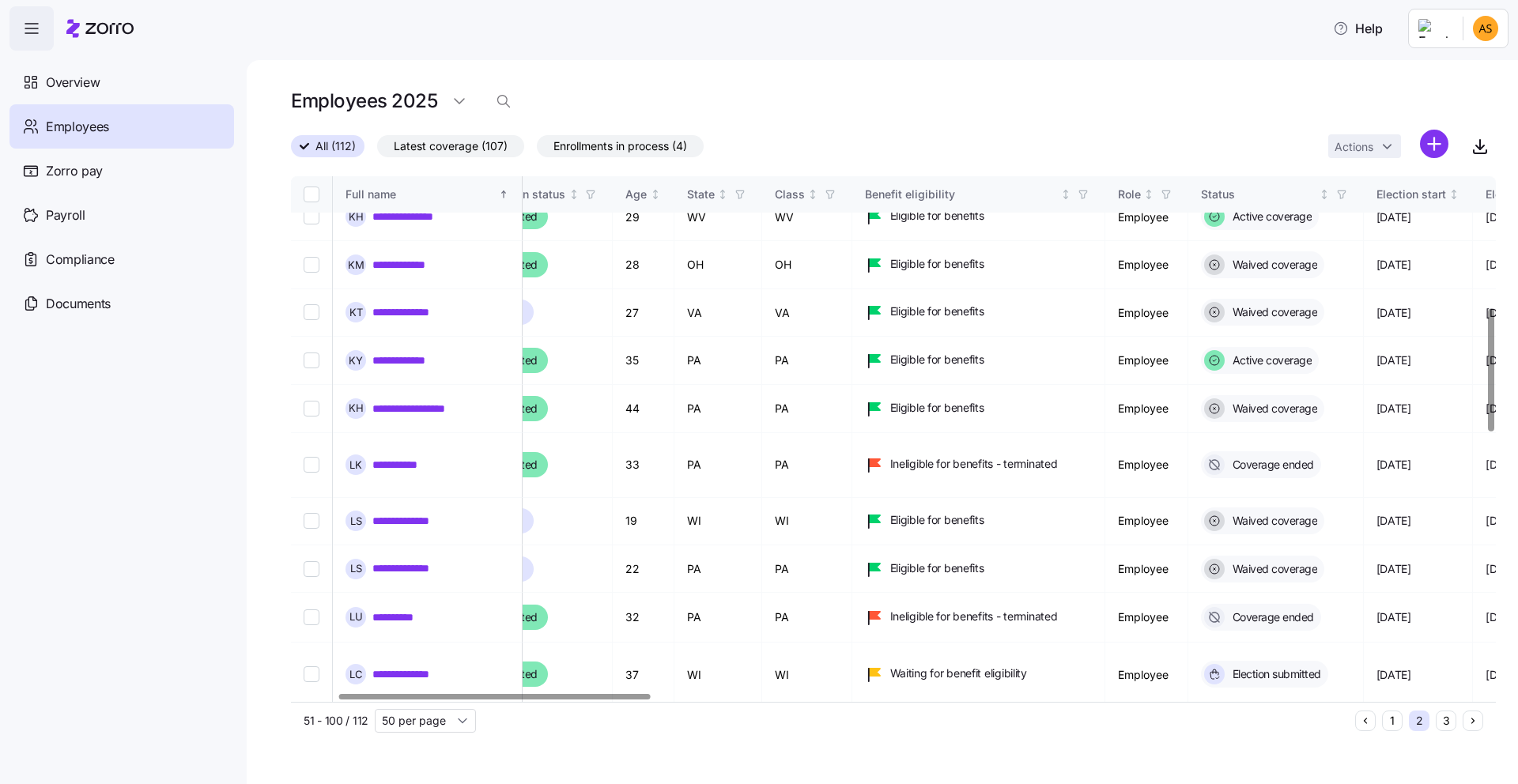
click at [559, 694] on div at bounding box center [494, 697] width 311 height 5
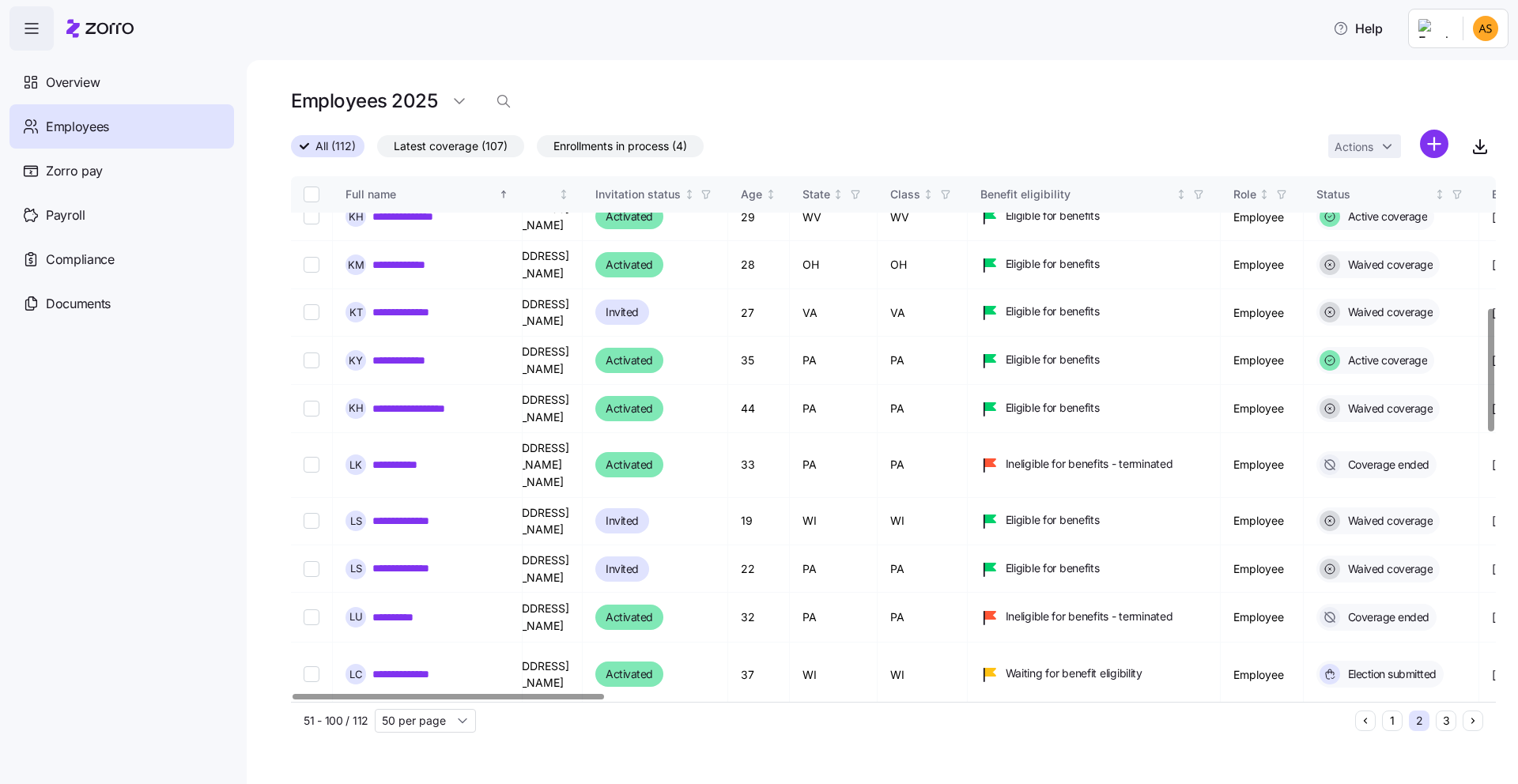
scroll to position [563, 0]
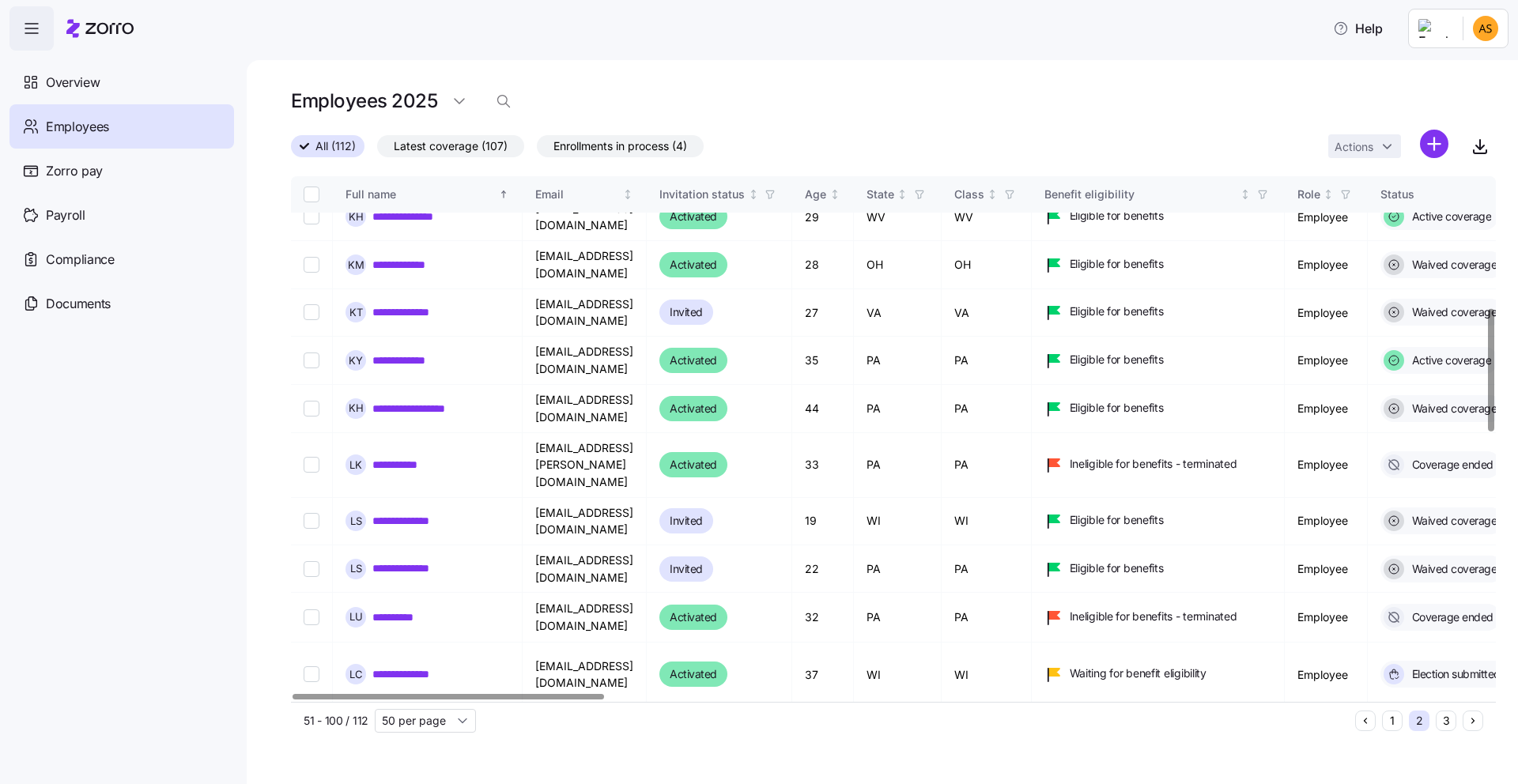
click at [379, 694] on div at bounding box center [447, 697] width 311 height 5
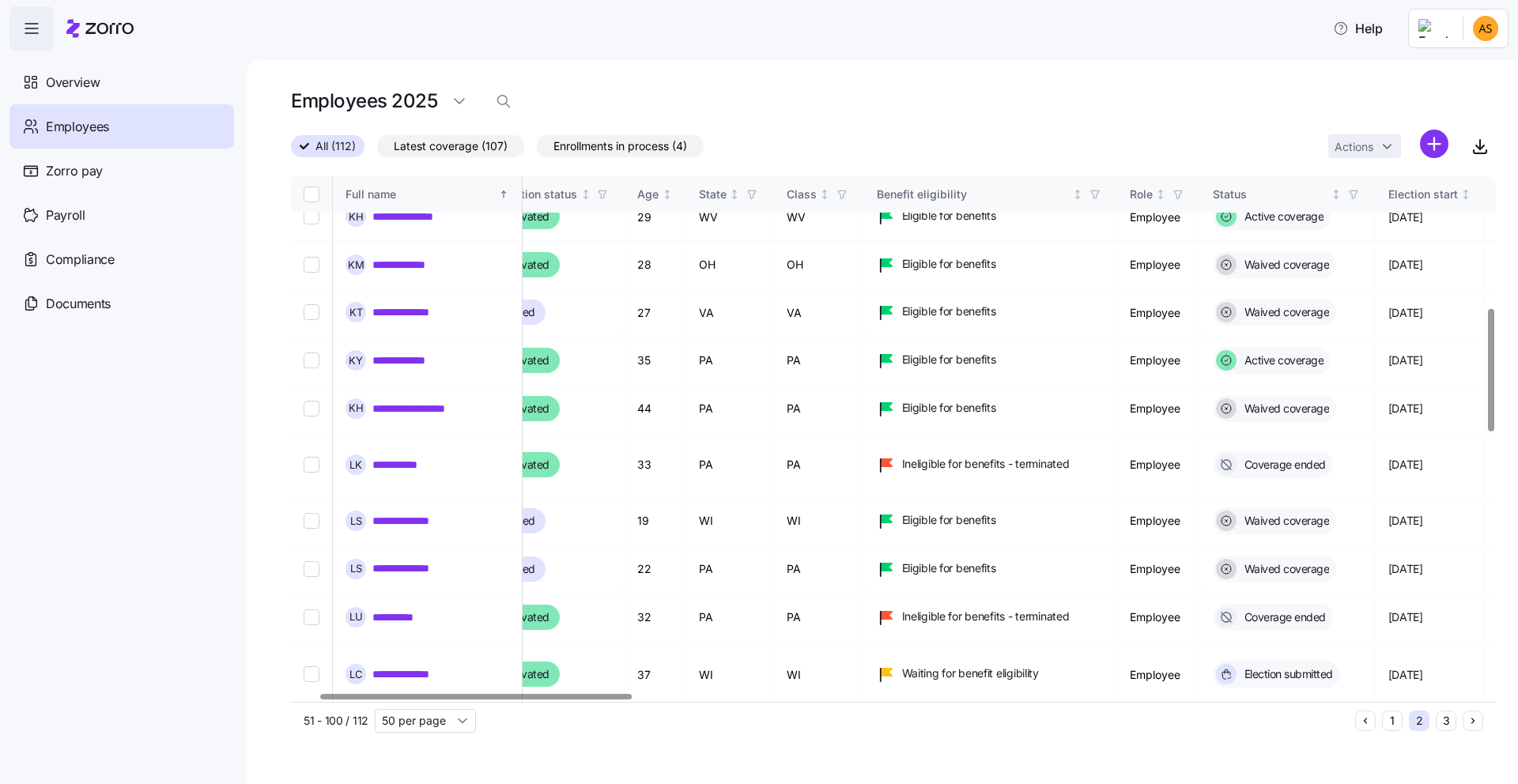
scroll to position [563, 172]
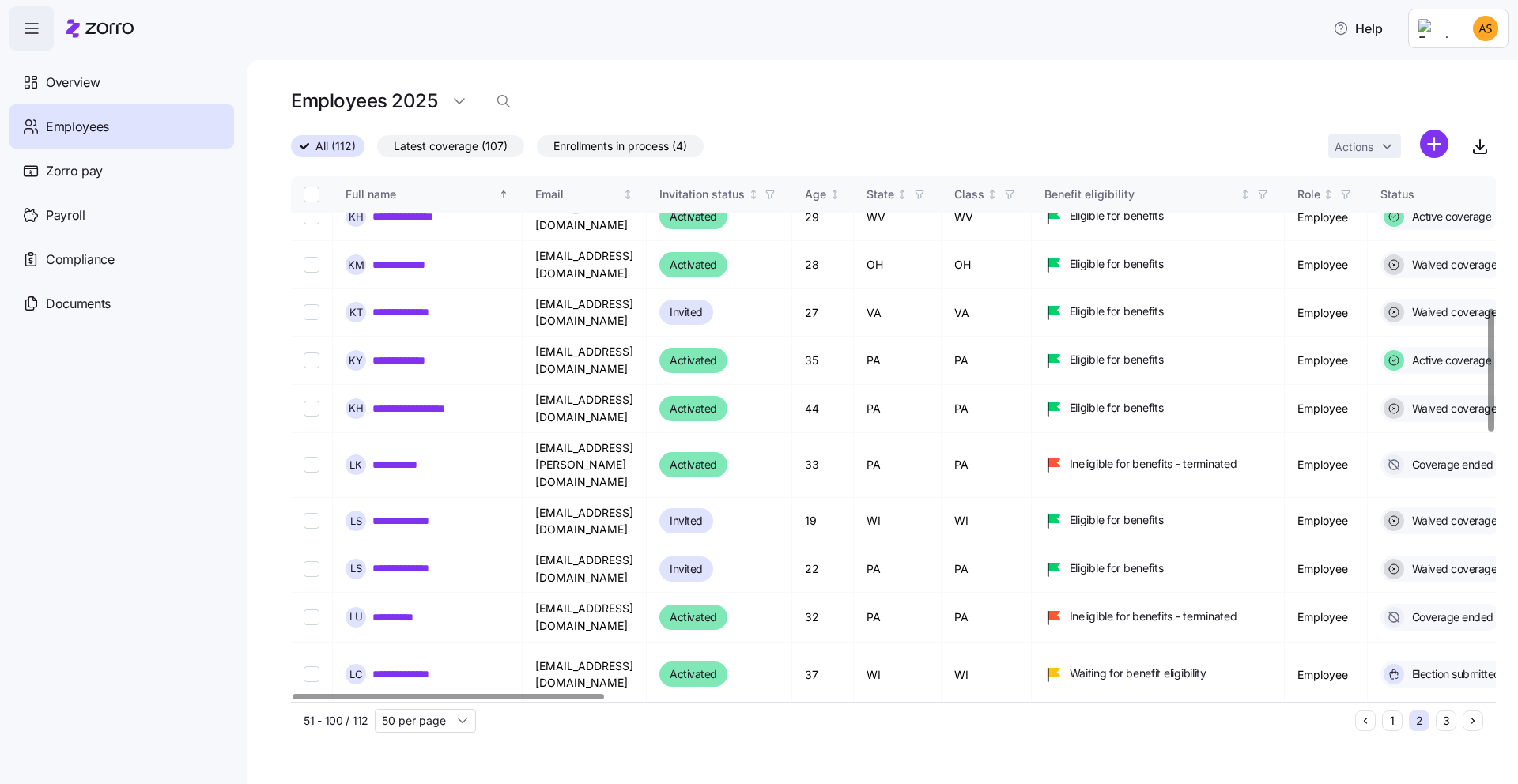
click at [498, 694] on div at bounding box center [447, 697] width 311 height 5
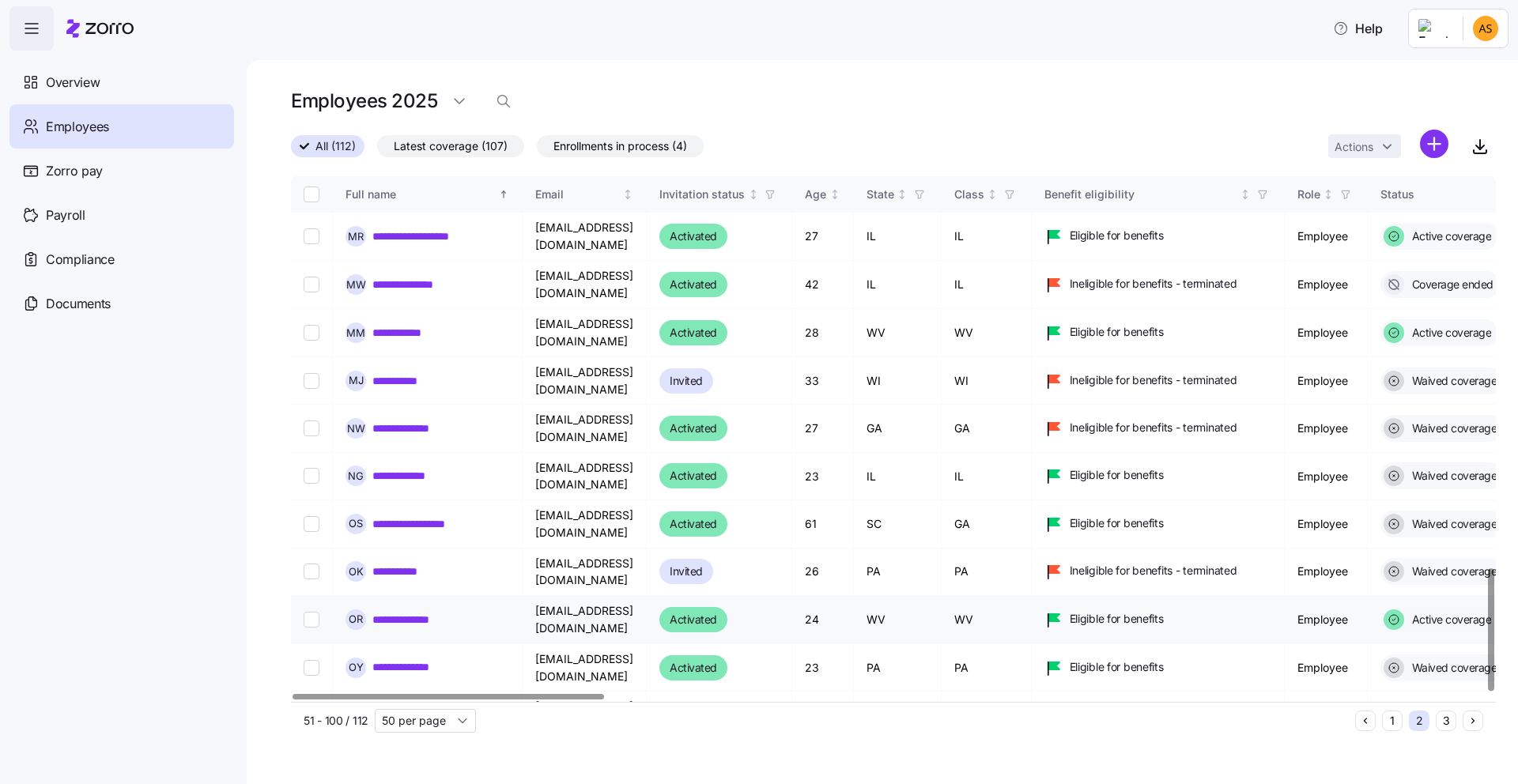
scroll to position [1680, 0]
click at [1450, 725] on button "3" at bounding box center [1446, 721] width 21 height 21
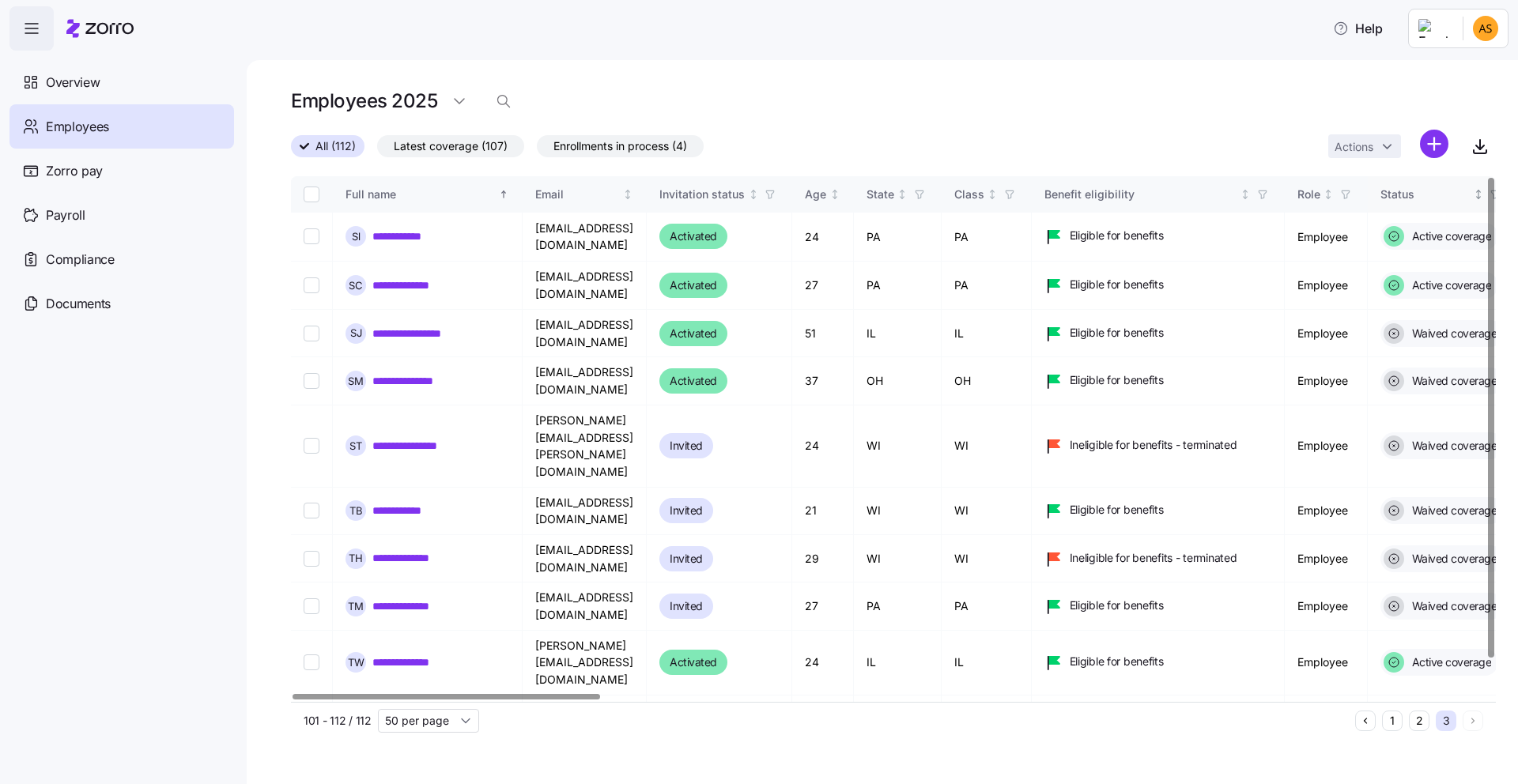
click at [1453, 192] on div "Status" at bounding box center [1426, 194] width 90 height 17
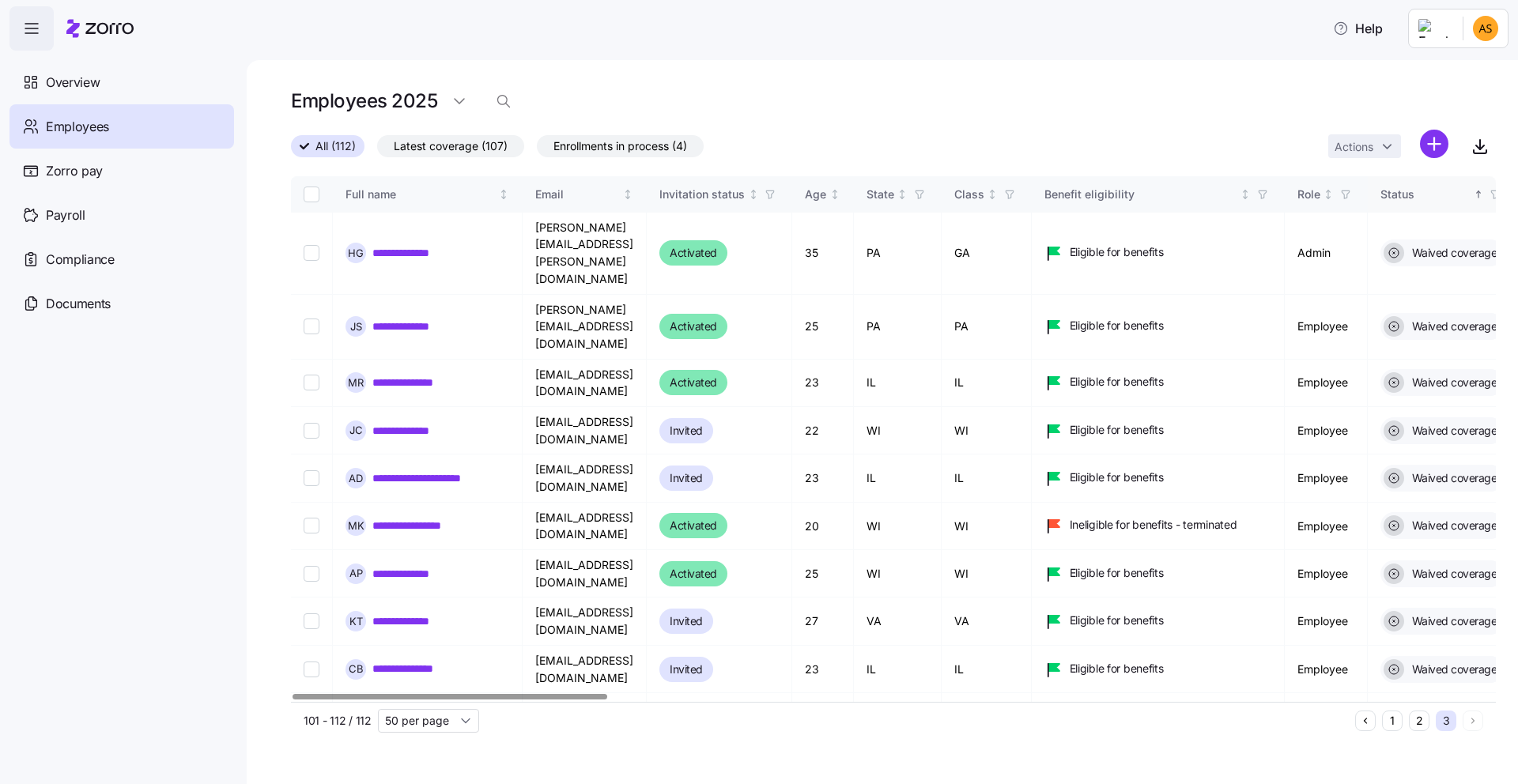
click at [1464, 203] on th "Status" at bounding box center [1443, 194] width 150 height 36
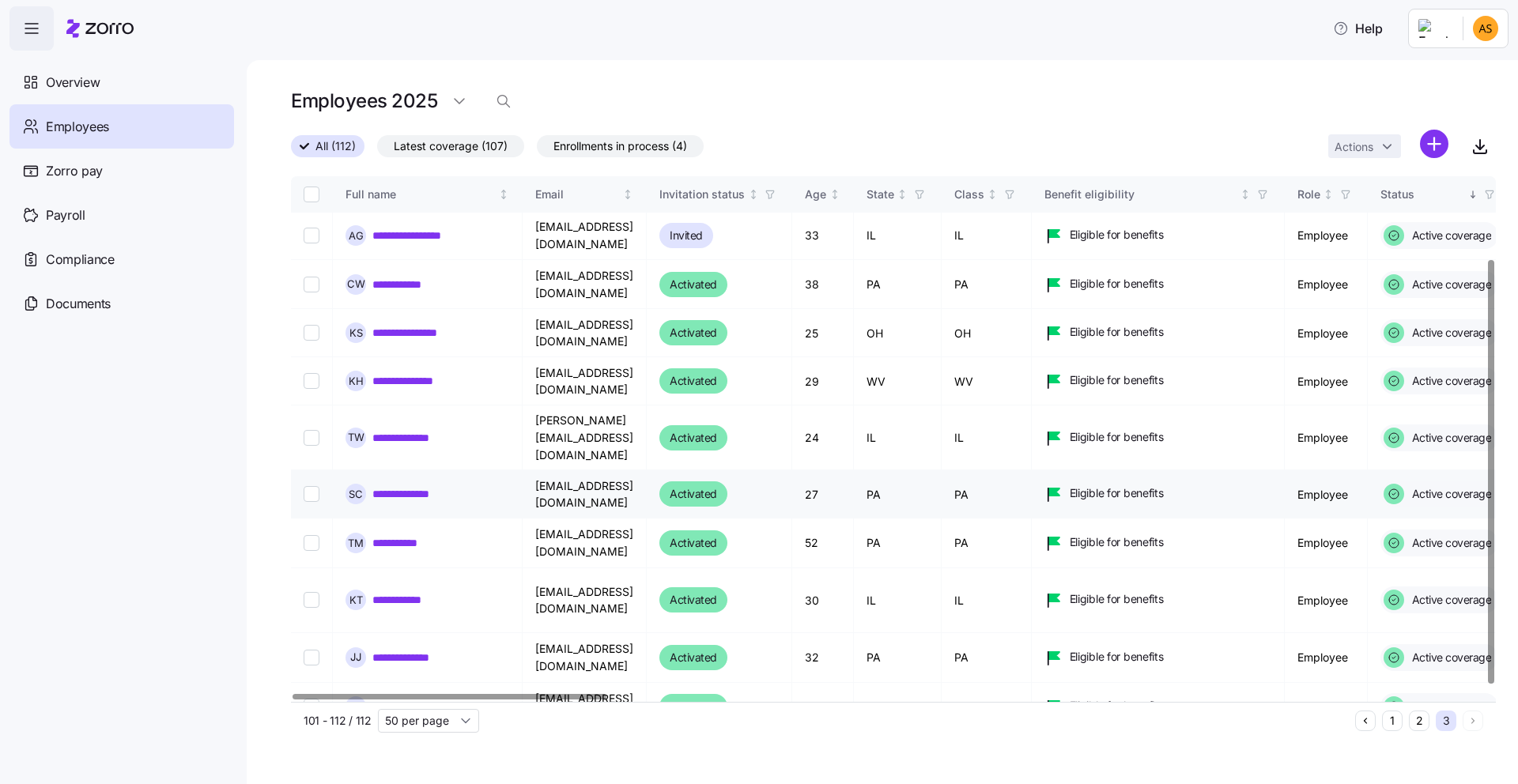
scroll to position [111, 0]
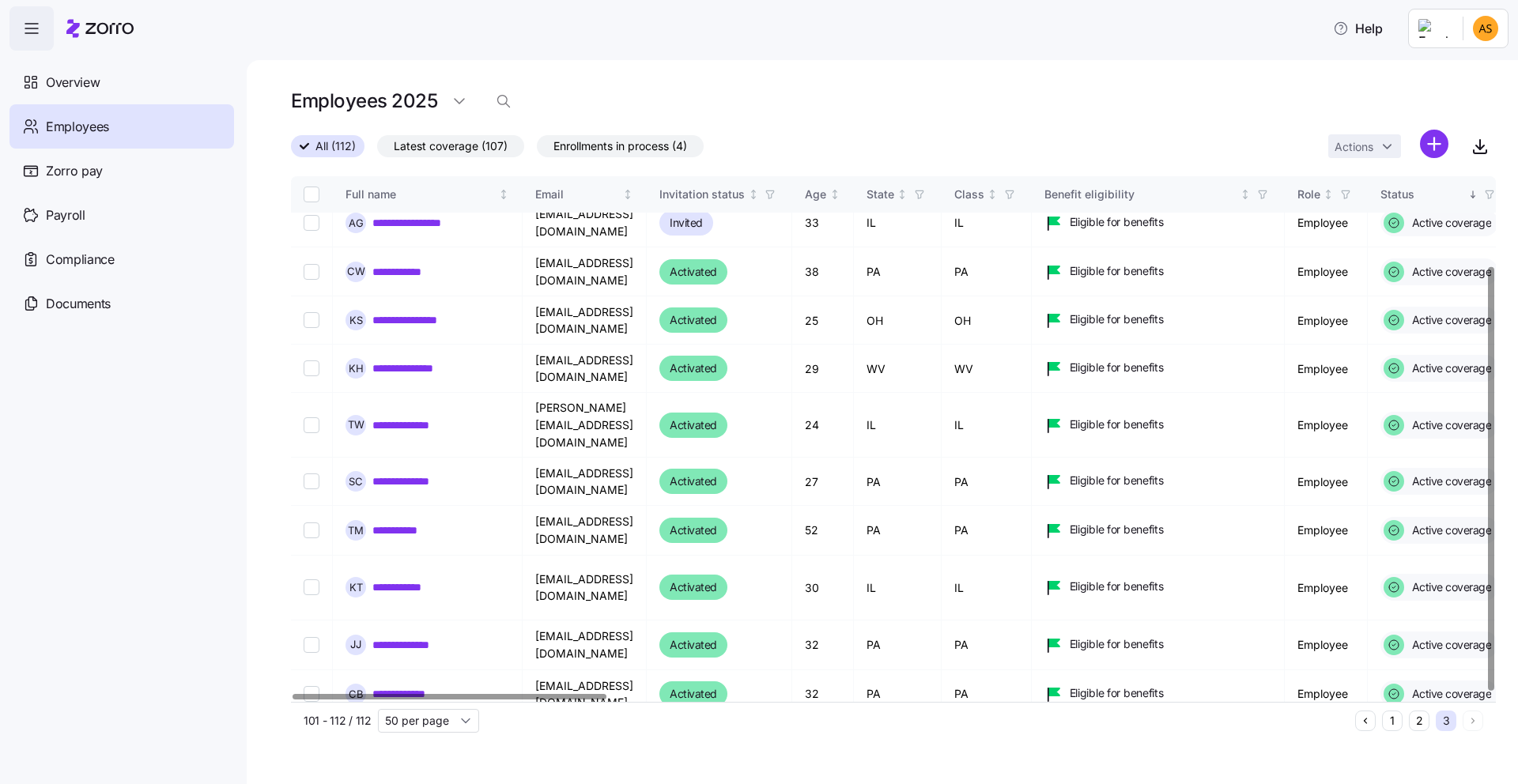
click at [1420, 728] on button "2" at bounding box center [1419, 721] width 21 height 21
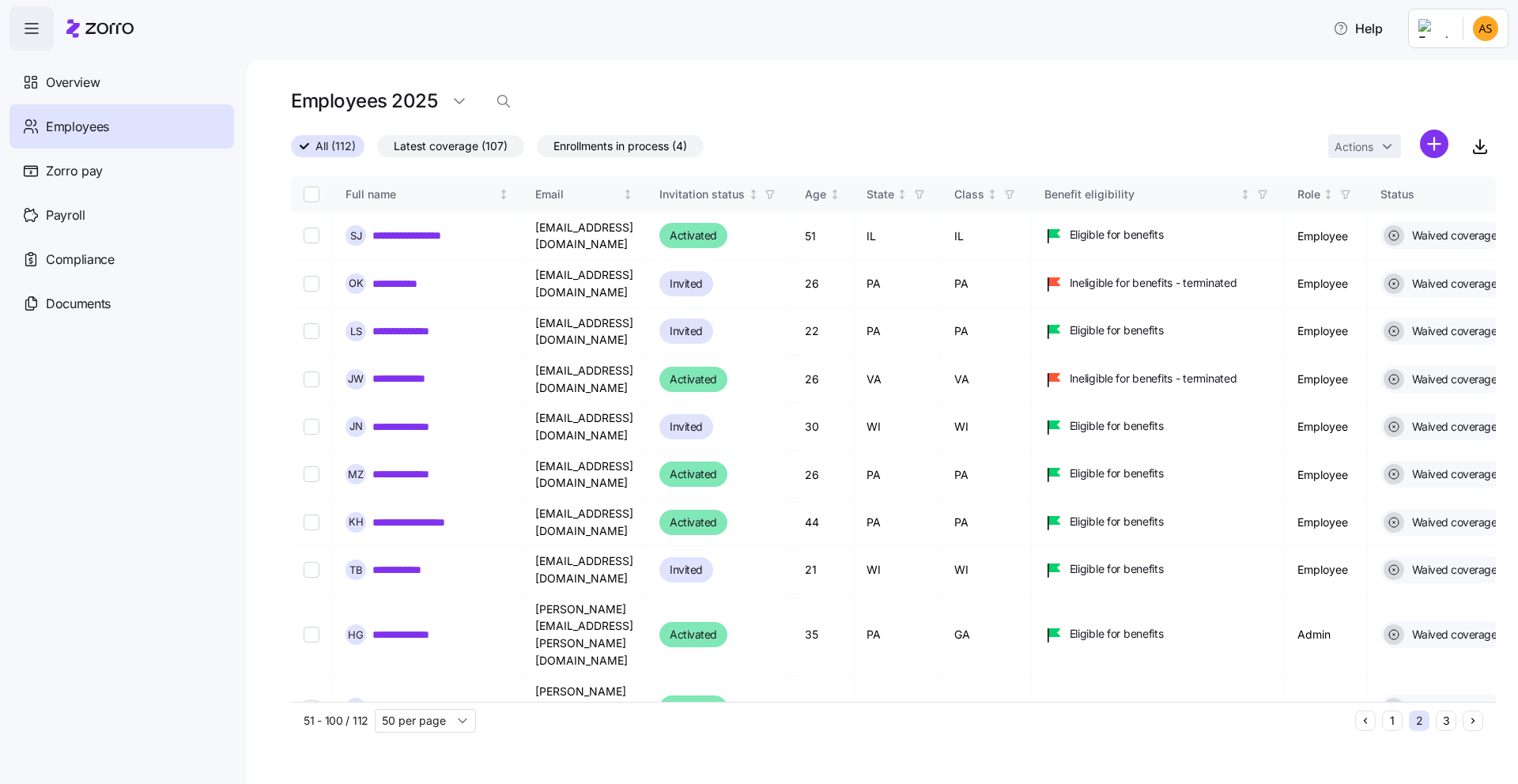
click at [1446, 725] on button "3" at bounding box center [1446, 721] width 21 height 21
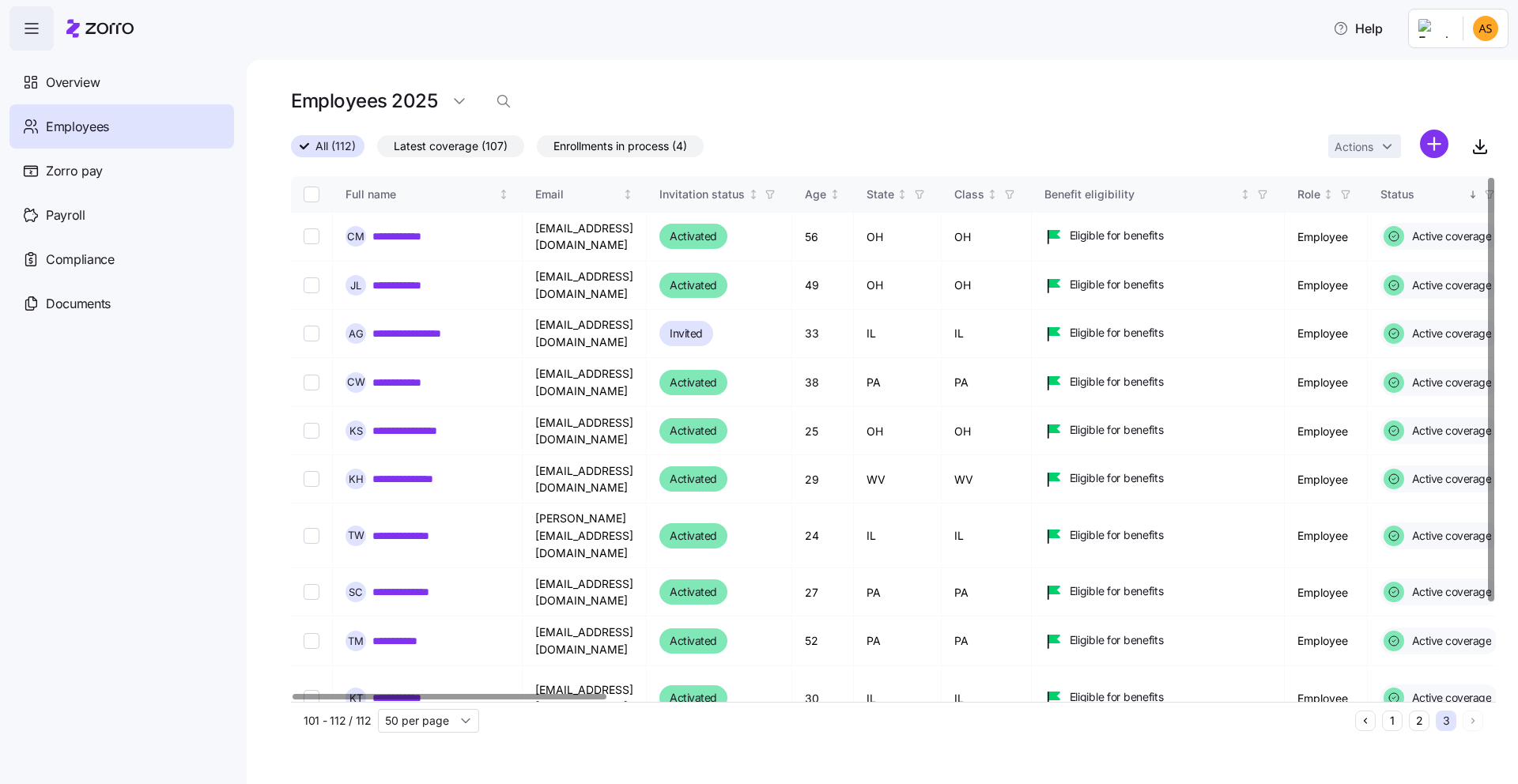
click at [1427, 718] on button "2" at bounding box center [1419, 721] width 21 height 21
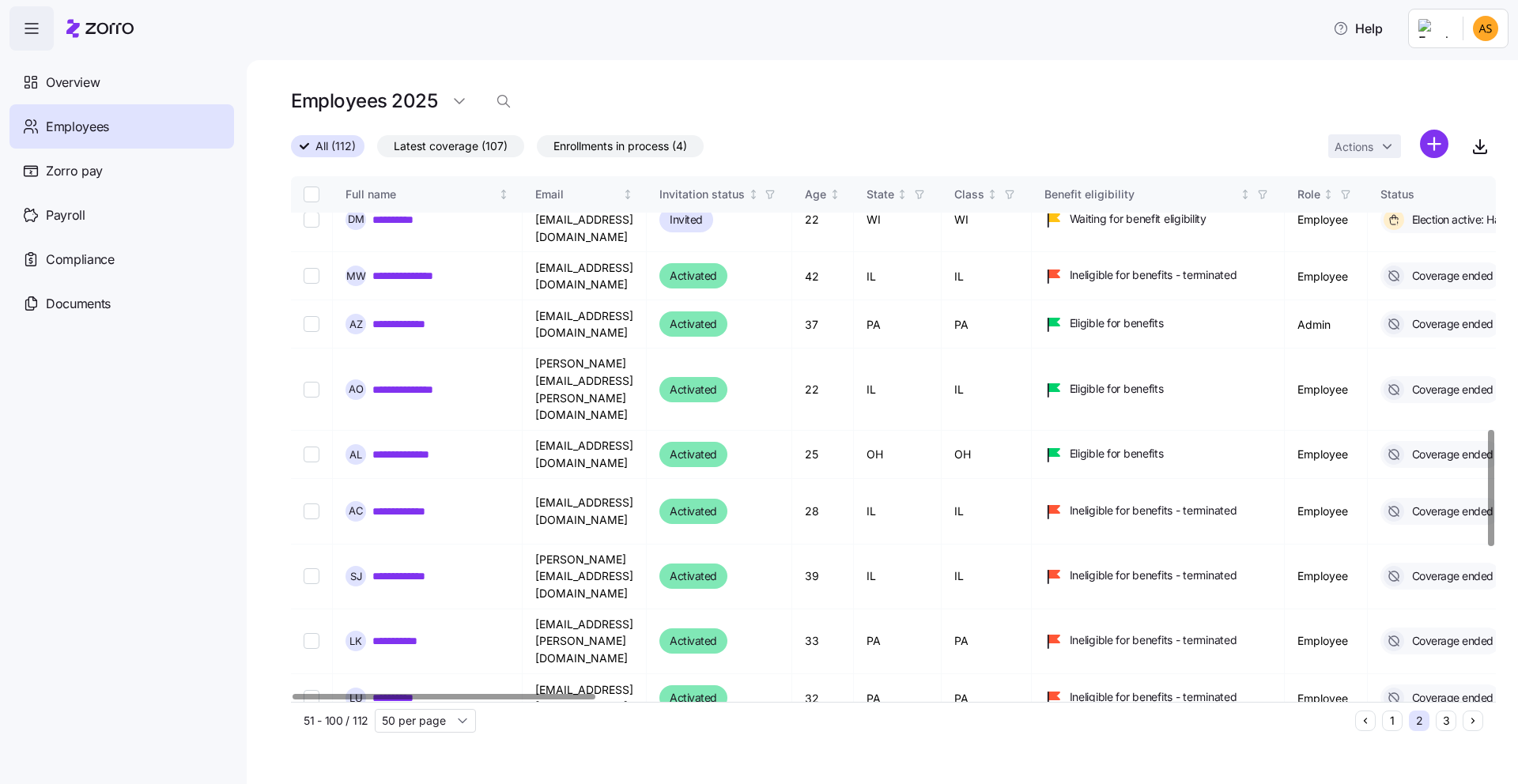
scroll to position [1143, 0]
click at [458, 95] on html "**********" at bounding box center [759, 387] width 1518 height 775
click at [463, 171] on div "2024" at bounding box center [470, 165] width 29 height 17
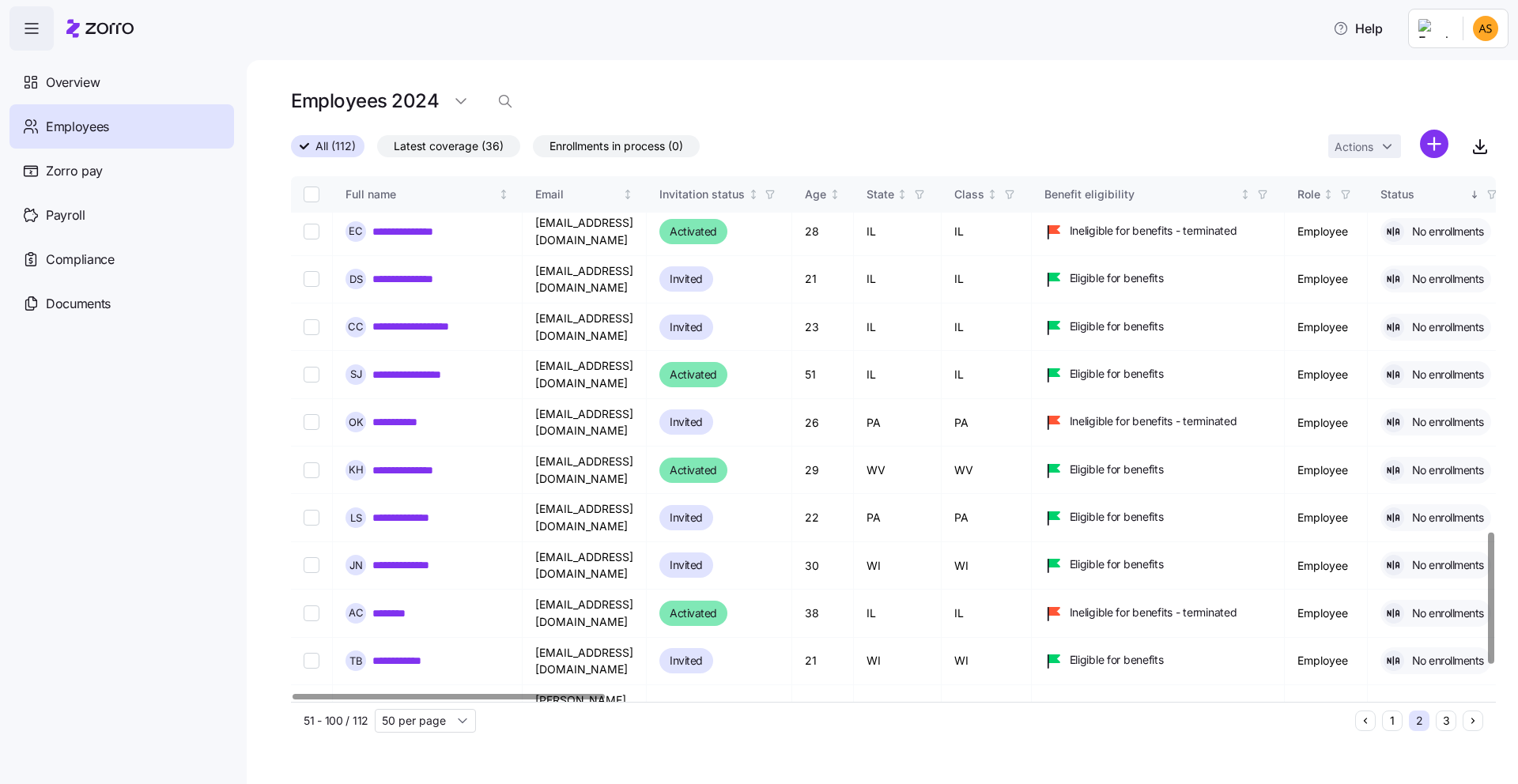
scroll to position [1534, 0]
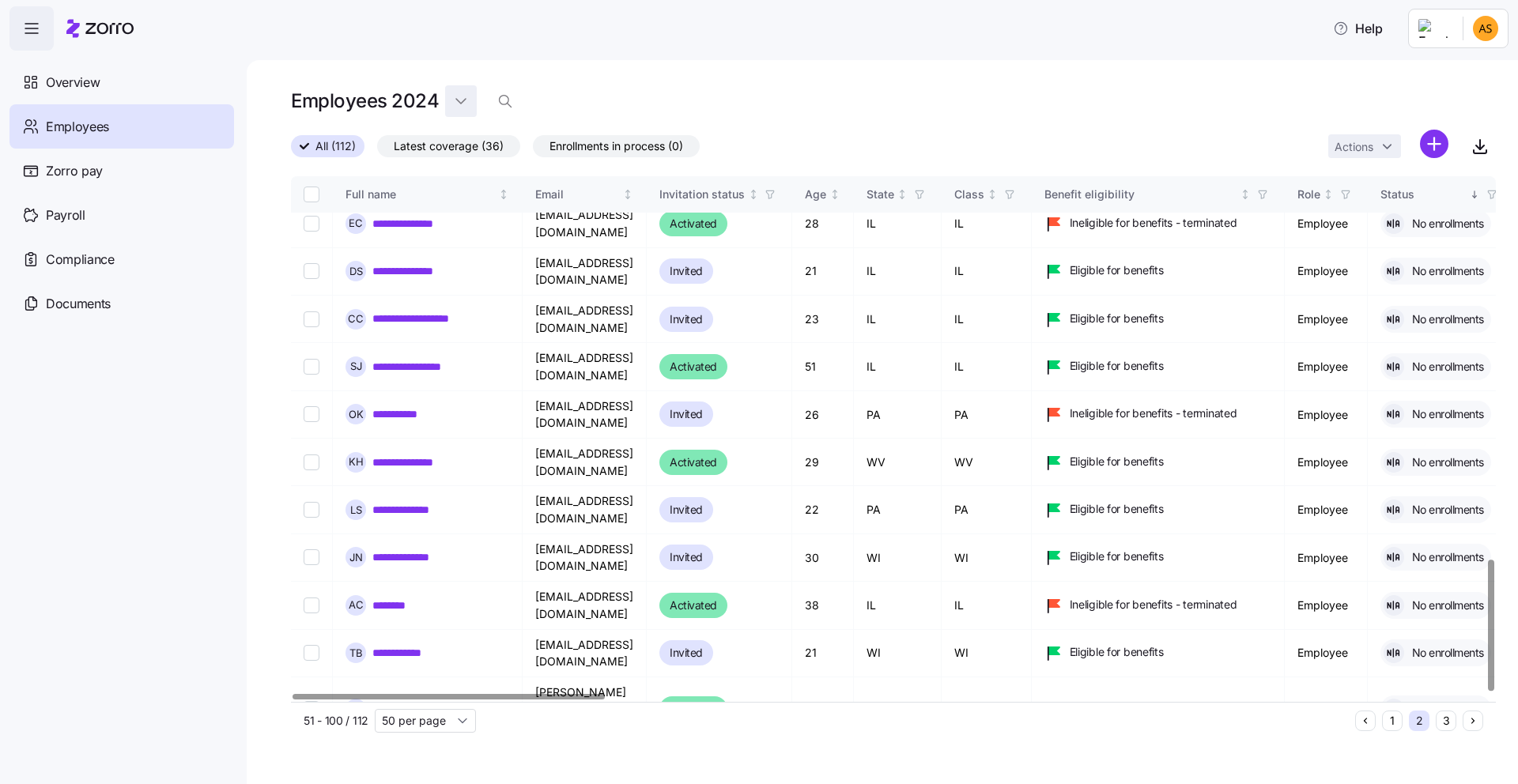
click at [463, 88] on html "**********" at bounding box center [759, 387] width 1518 height 775
click at [458, 140] on div "2025" at bounding box center [470, 140] width 28 height 17
